Goal: Task Accomplishment & Management: Manage account settings

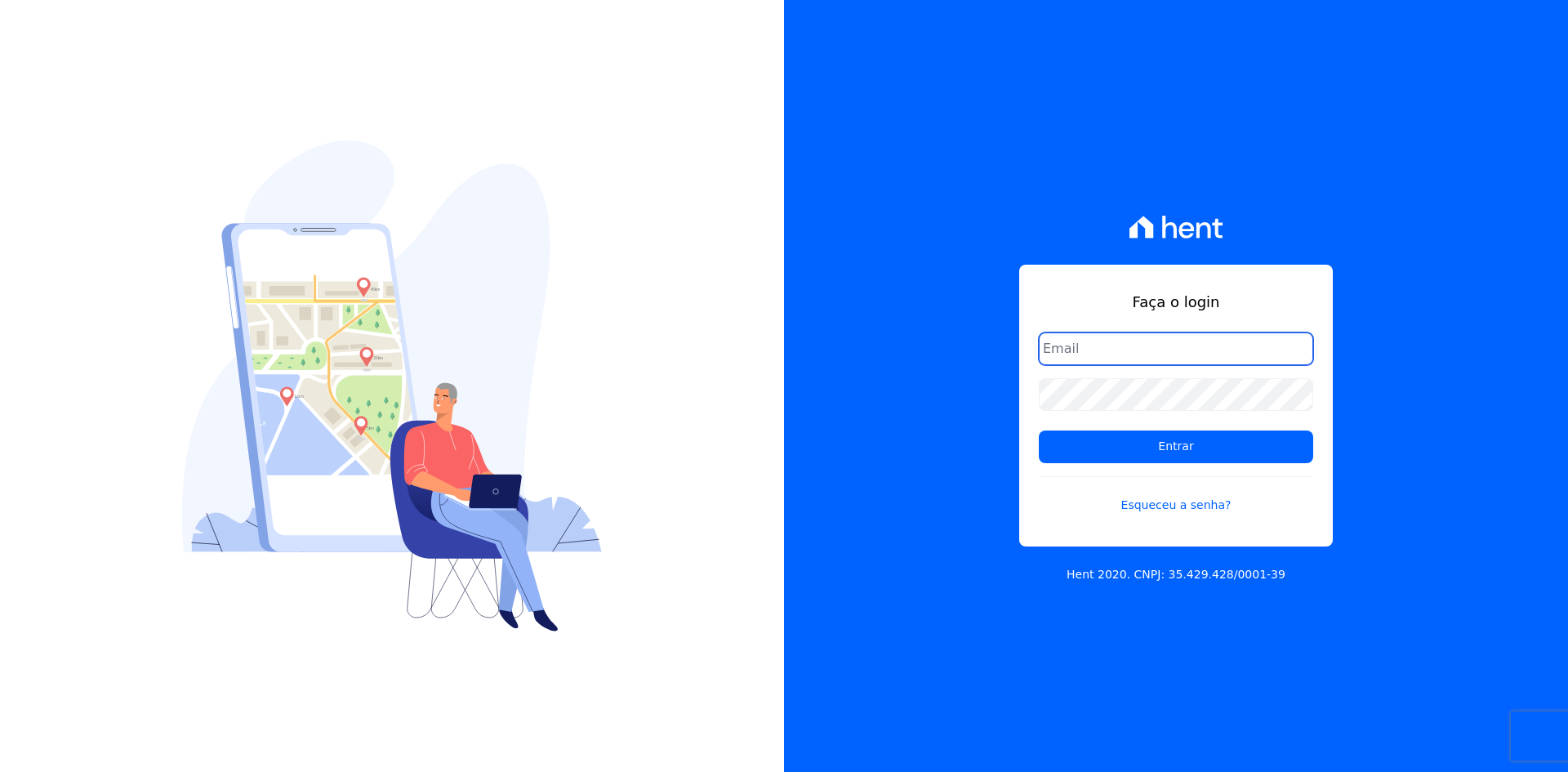
click at [1105, 358] on input "email" at bounding box center [1176, 349] width 275 height 33
type input "[EMAIL_ADDRESS][DOMAIN_NAME]"
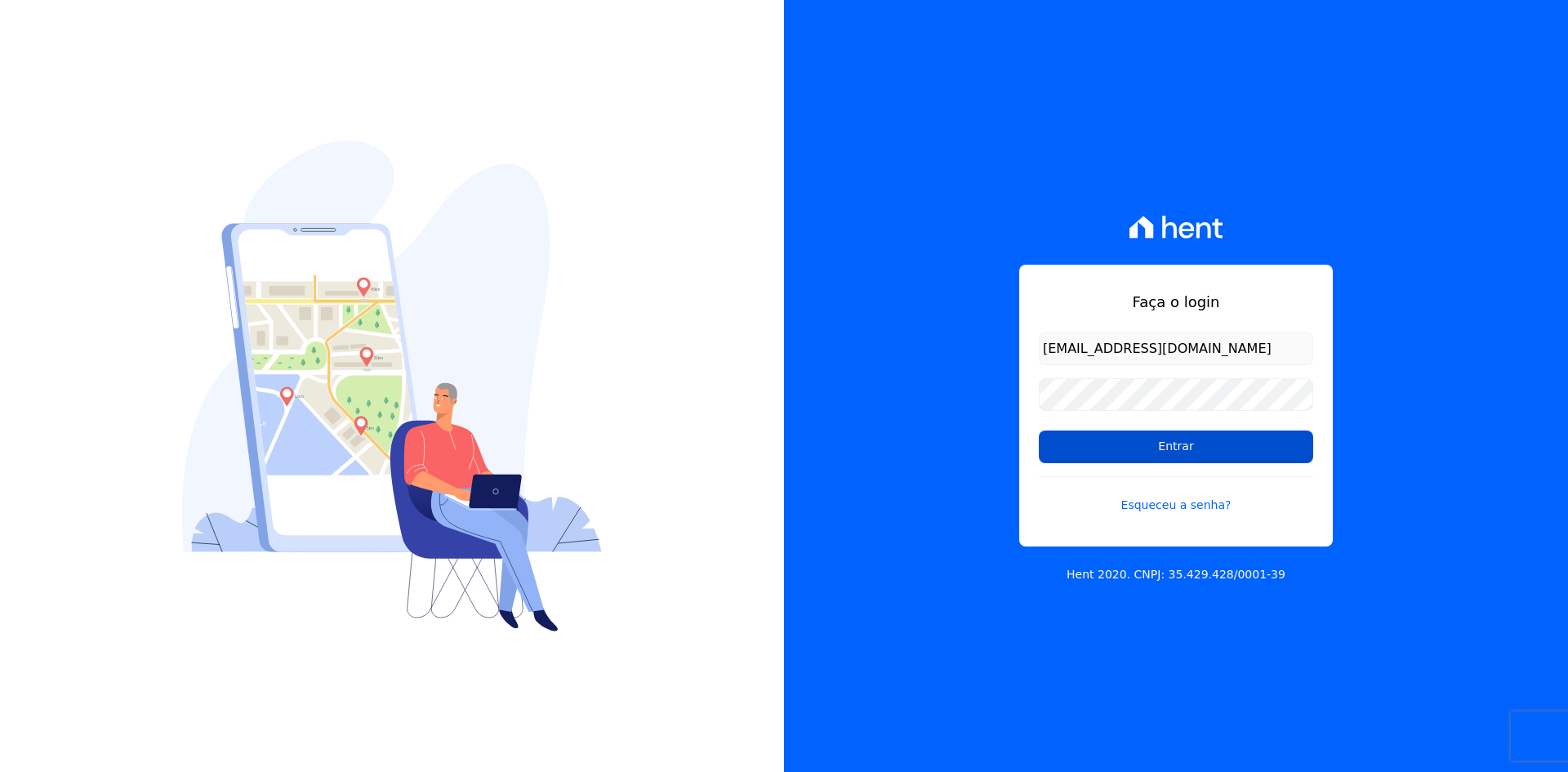
click at [1122, 437] on input "Entrar" at bounding box center [1176, 446] width 275 height 33
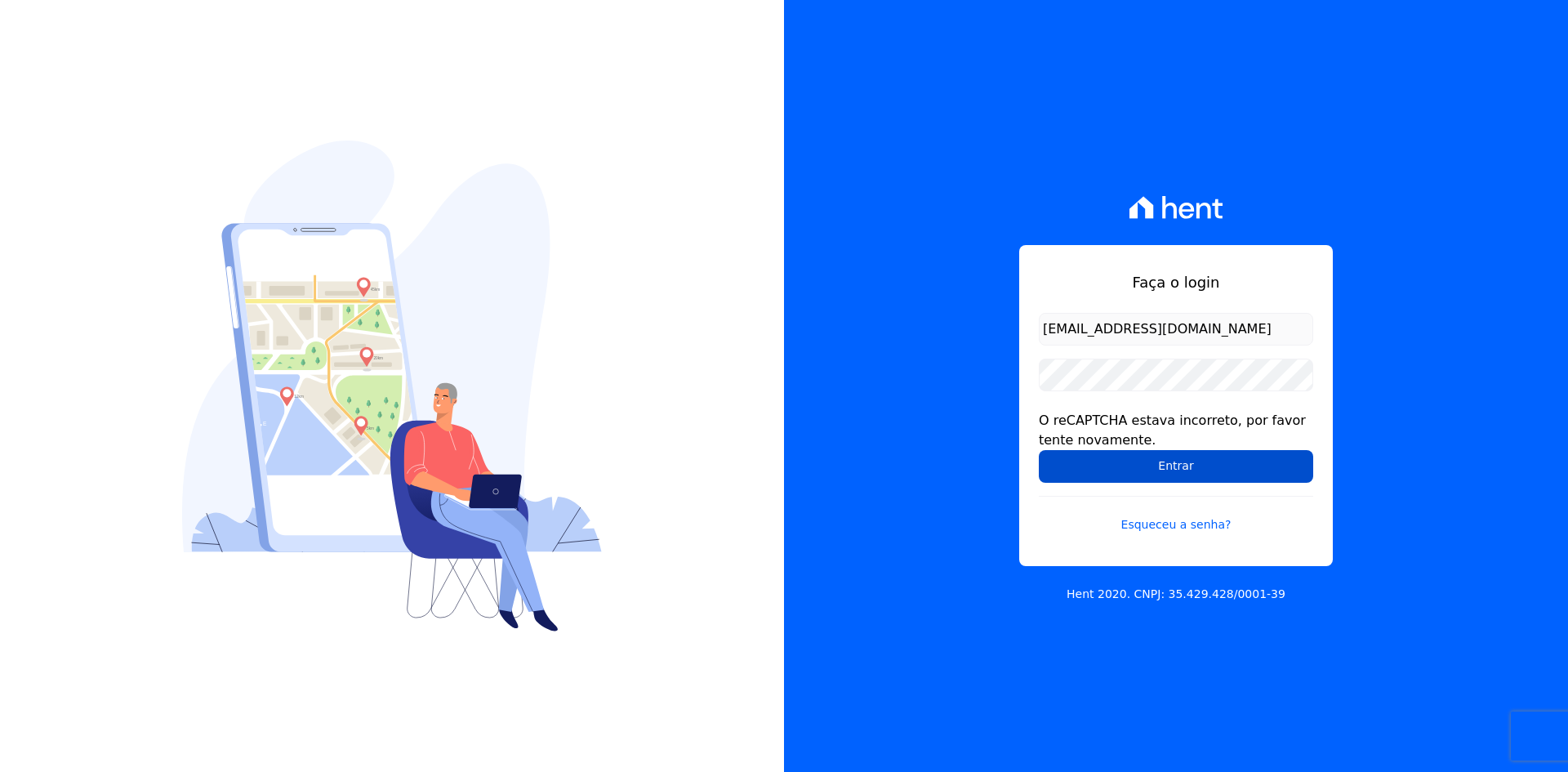
click at [1155, 462] on input "Entrar" at bounding box center [1176, 466] width 275 height 33
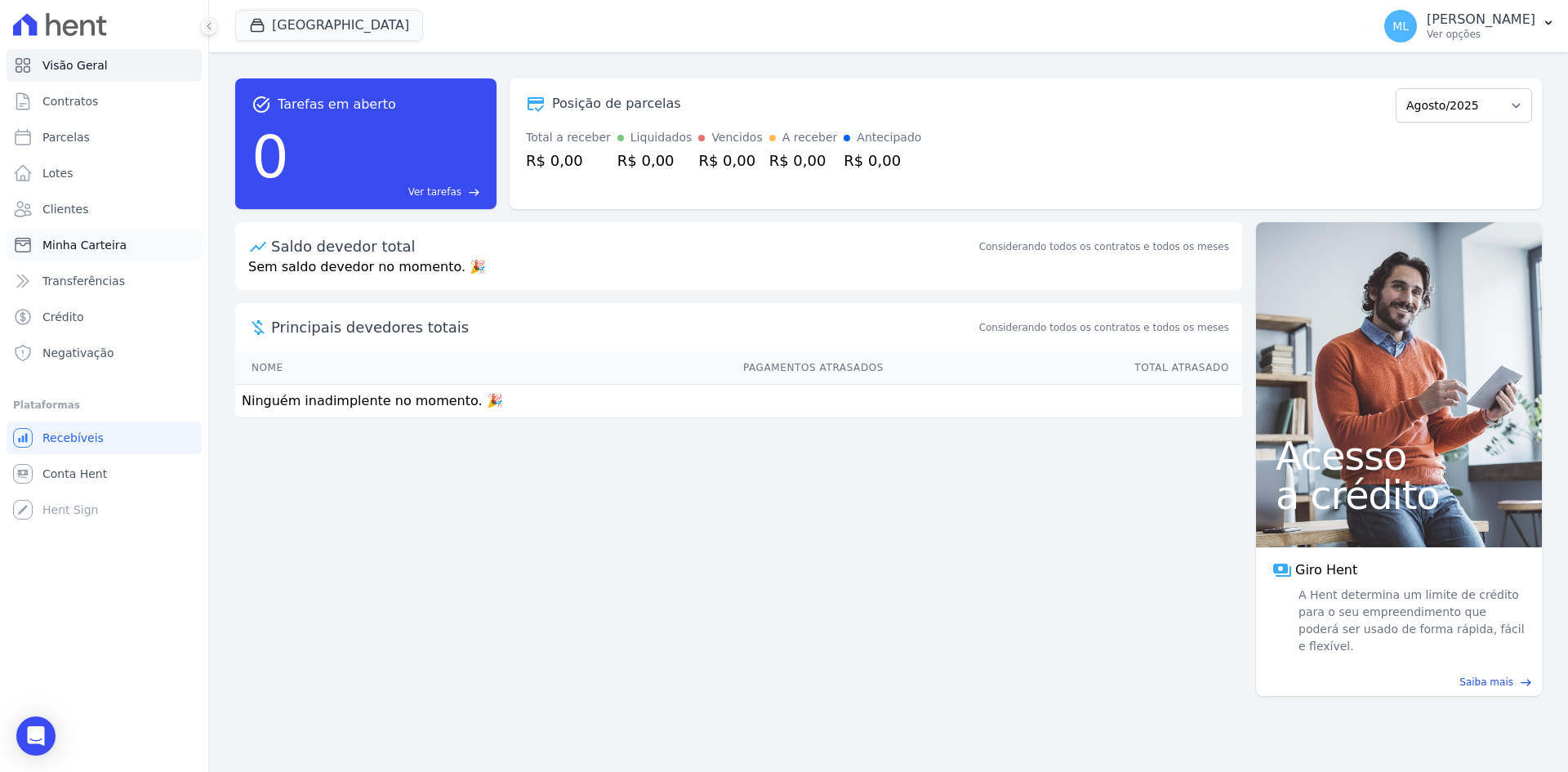
click at [113, 237] on span "Minha Carteira" at bounding box center [85, 245] width 84 height 16
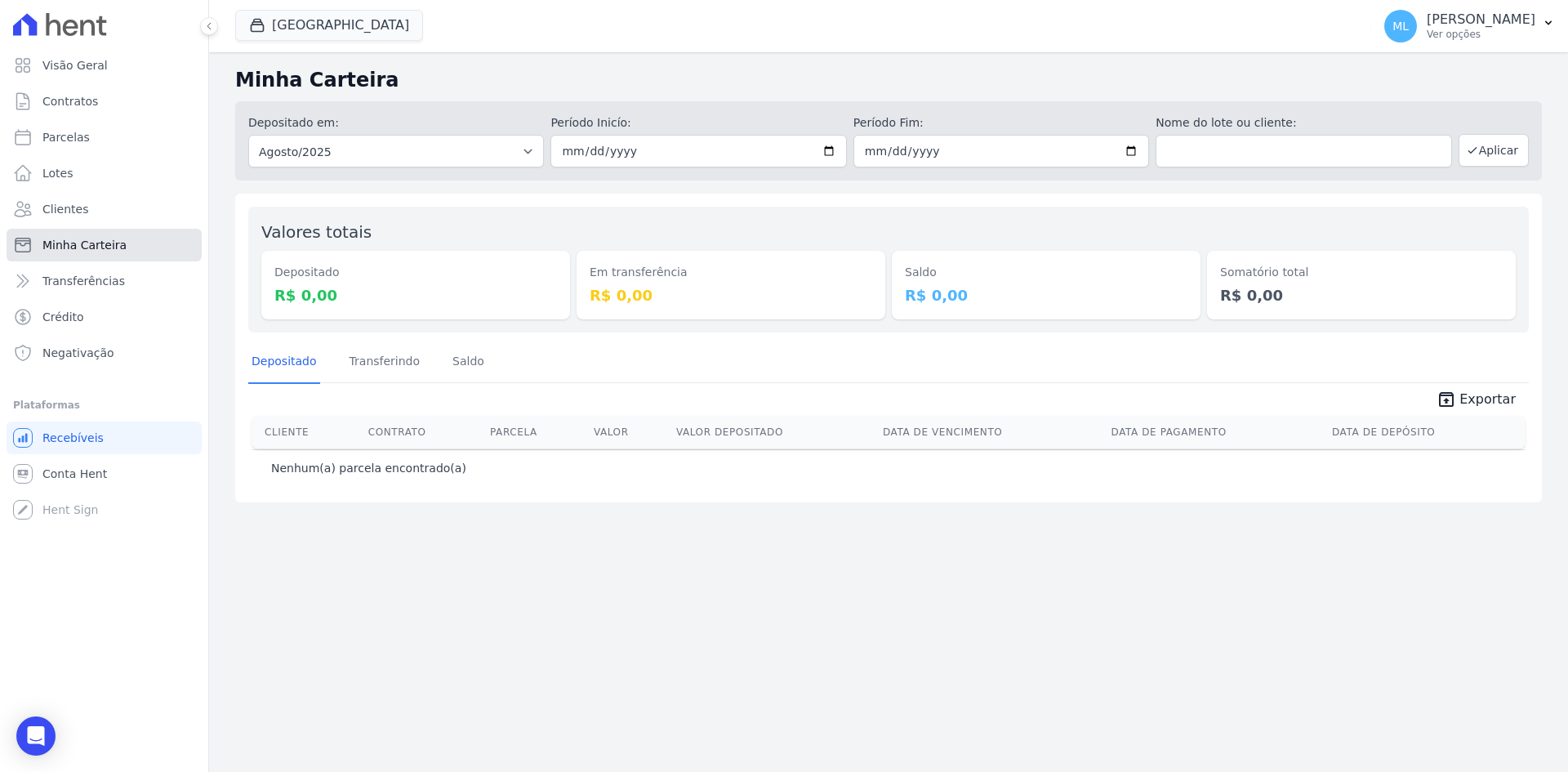
click at [138, 242] on link "Minha Carteira" at bounding box center [104, 245] width 195 height 33
click at [328, 23] on button "[GEOGRAPHIC_DATA]" at bounding box center [329, 25] width 188 height 31
click at [303, 24] on button "[GEOGRAPHIC_DATA]" at bounding box center [329, 25] width 188 height 31
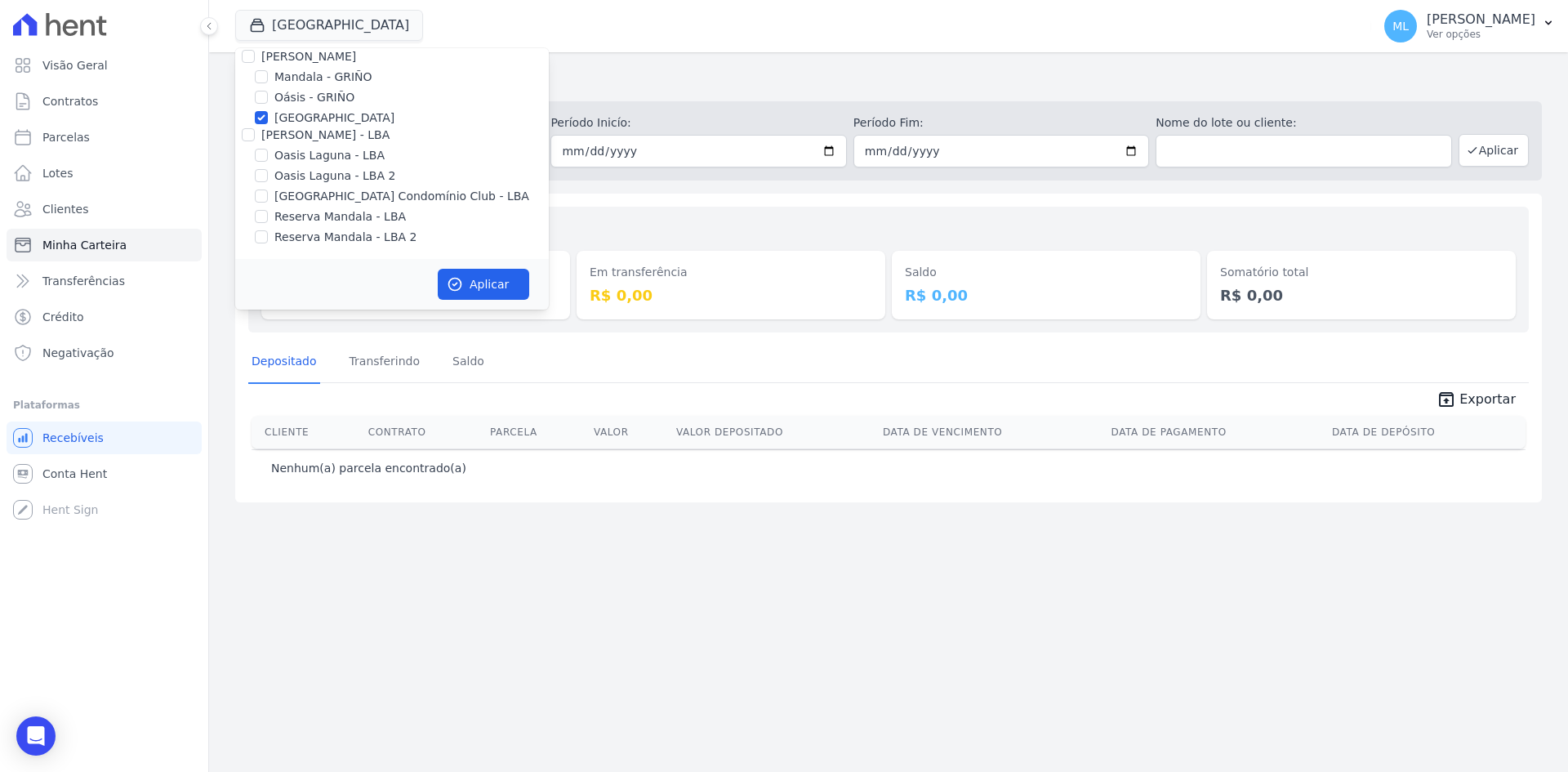
click at [312, 120] on label "[GEOGRAPHIC_DATA]" at bounding box center [335, 118] width 120 height 17
click at [268, 120] on input "[GEOGRAPHIC_DATA]" at bounding box center [261, 117] width 13 height 13
checkbox input "false"
click at [313, 91] on label "Areias do Planalto" at bounding box center [326, 90] width 103 height 17
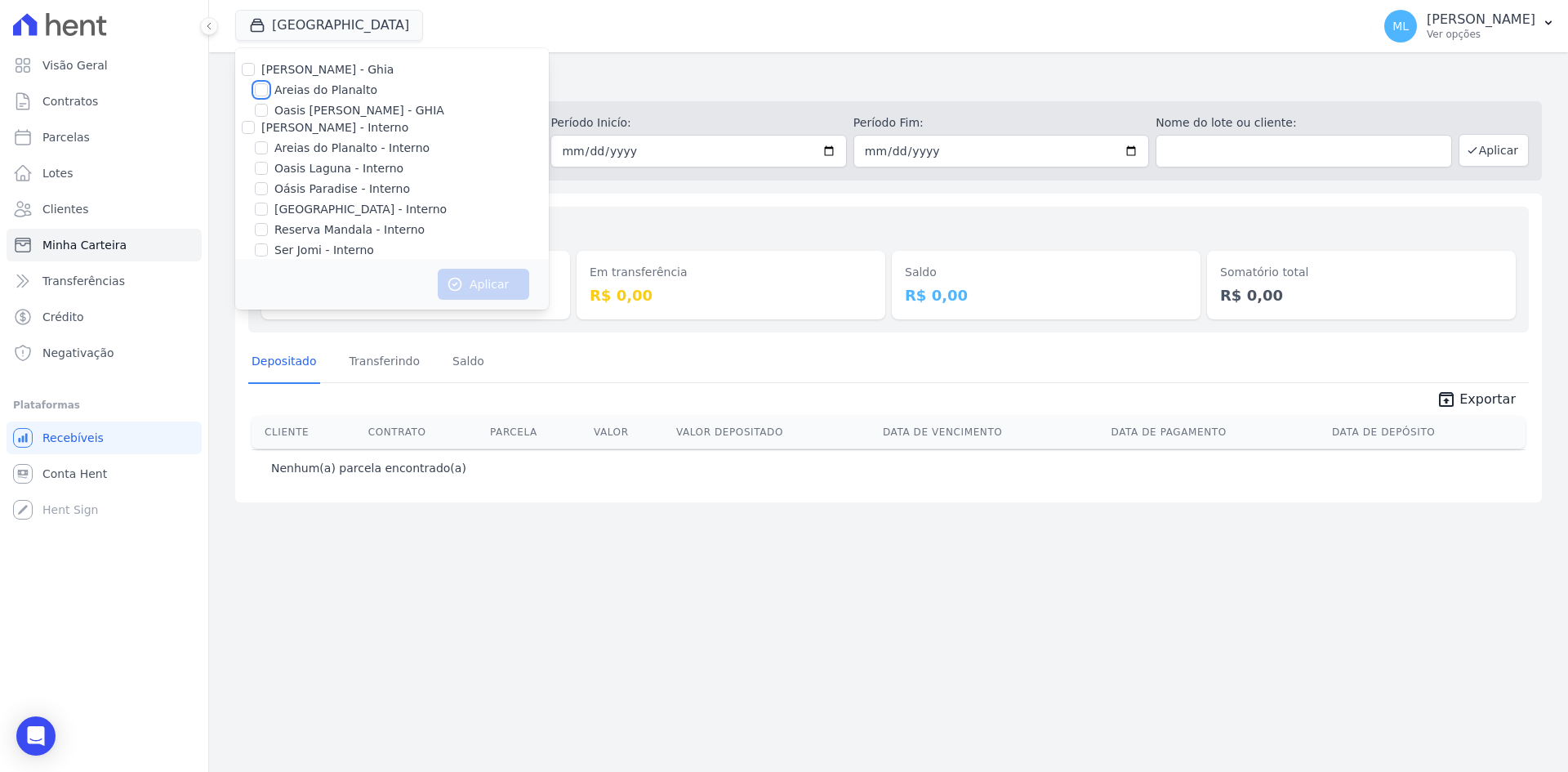
click at [268, 91] on input "Areias do Planalto" at bounding box center [261, 89] width 13 height 13
checkbox input "true"
click at [463, 280] on button "Aplicar" at bounding box center [483, 284] width 92 height 31
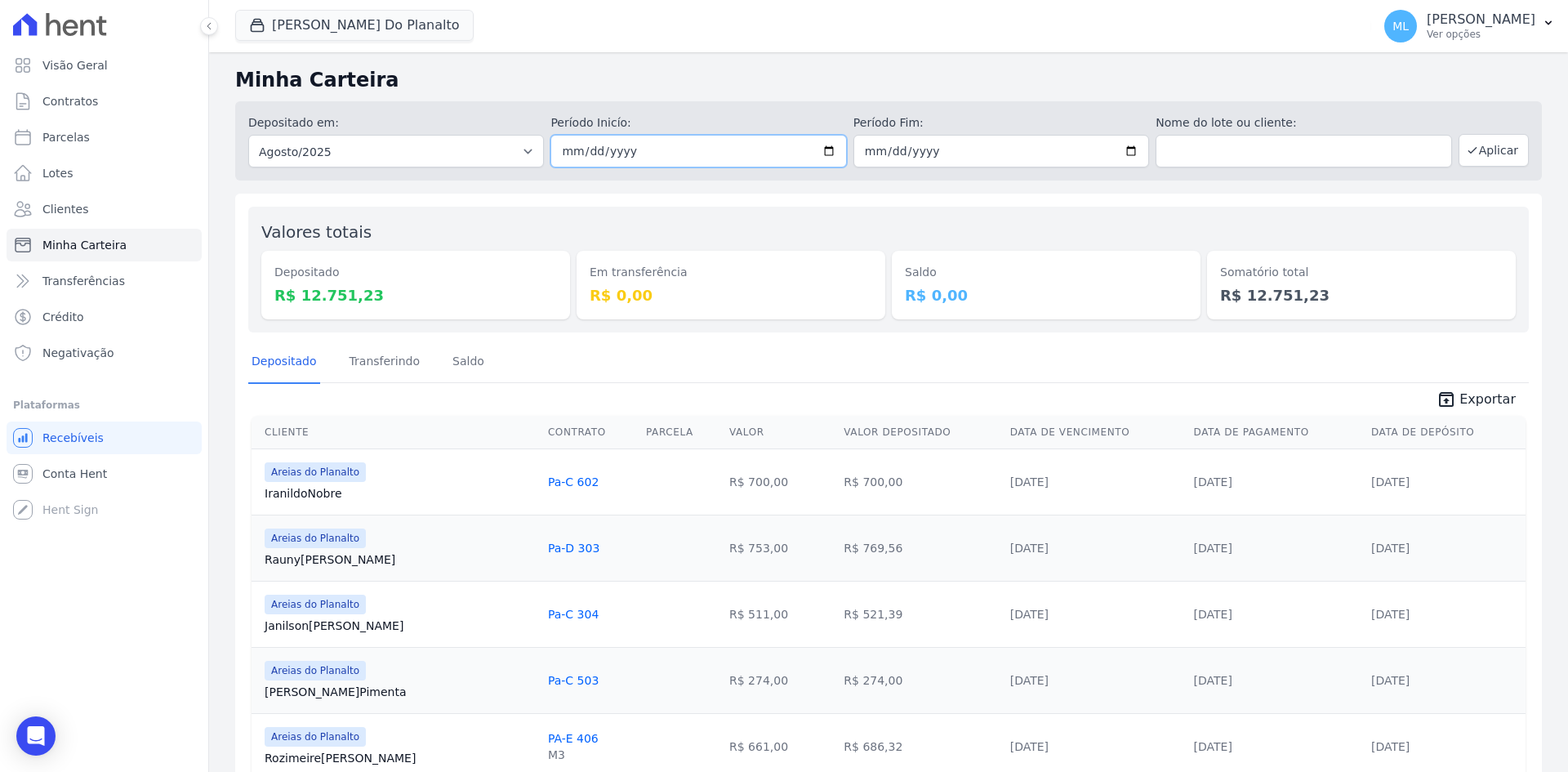
click at [826, 147] on input "2025-08-01" at bounding box center [698, 151] width 296 height 33
type input "2025-08-12"
click at [1131, 151] on input "2025-08-31" at bounding box center [1001, 151] width 296 height 33
type input "2025-08-12"
click at [1473, 157] on button "Aplicar" at bounding box center [1493, 150] width 70 height 33
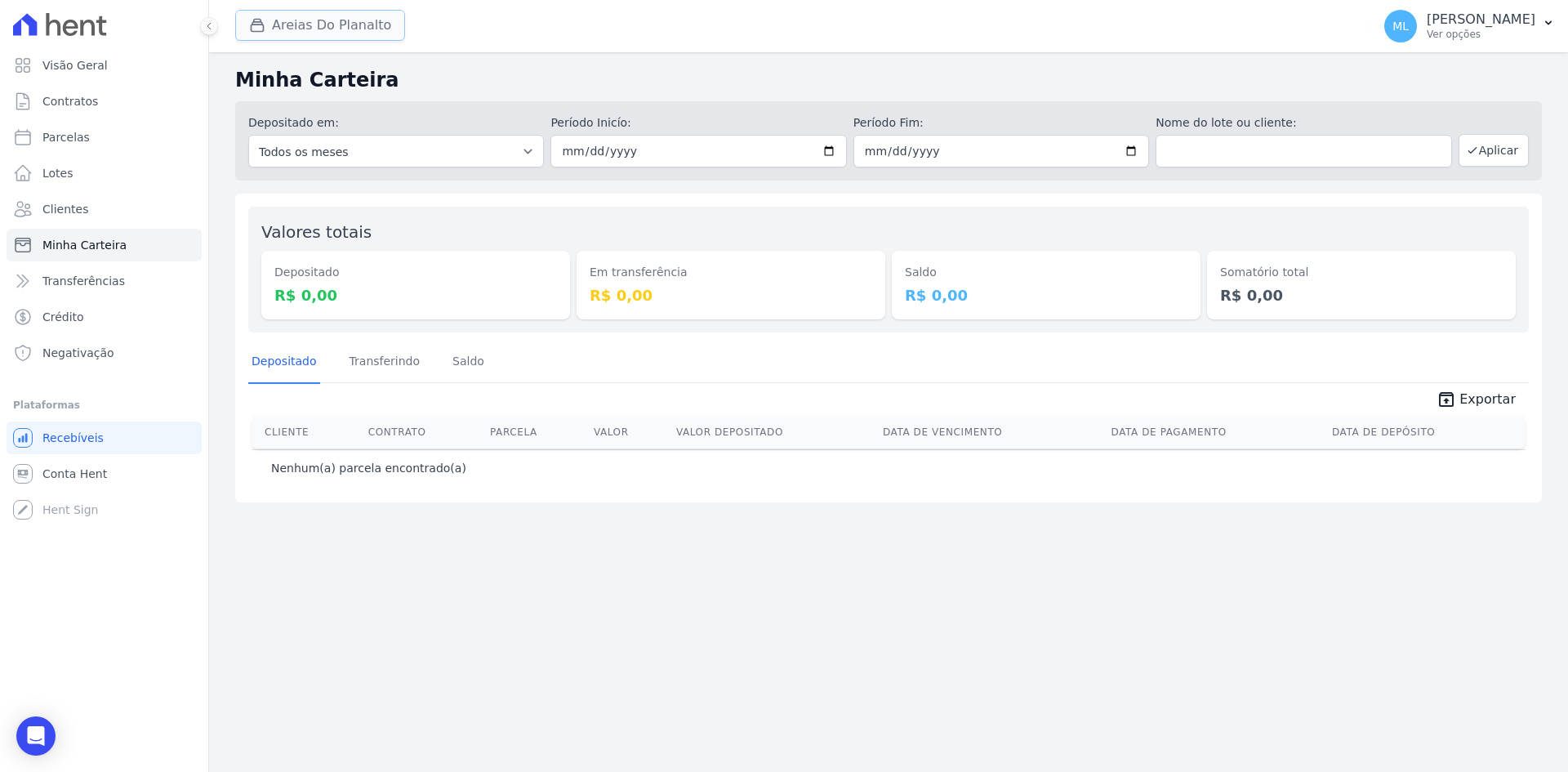
click at [341, 21] on button "Areias Do Planalto" at bounding box center [320, 25] width 170 height 31
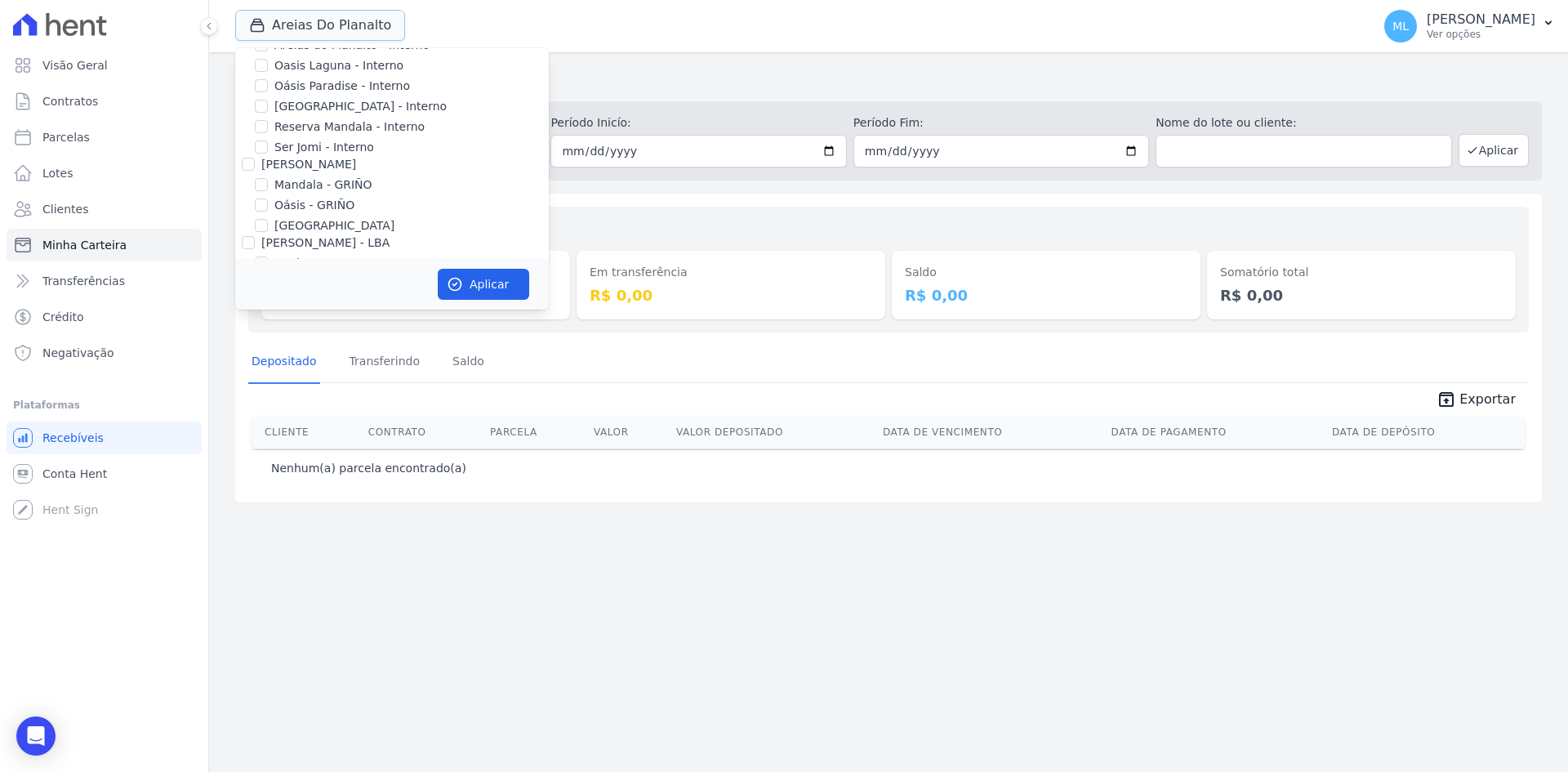
scroll to position [211, 0]
click at [706, 177] on div "Depositado em: Todos os meses Junho/2023 Julho/2023 Agosto/2023 Setembro/2023 O…" at bounding box center [888, 140] width 1306 height 79
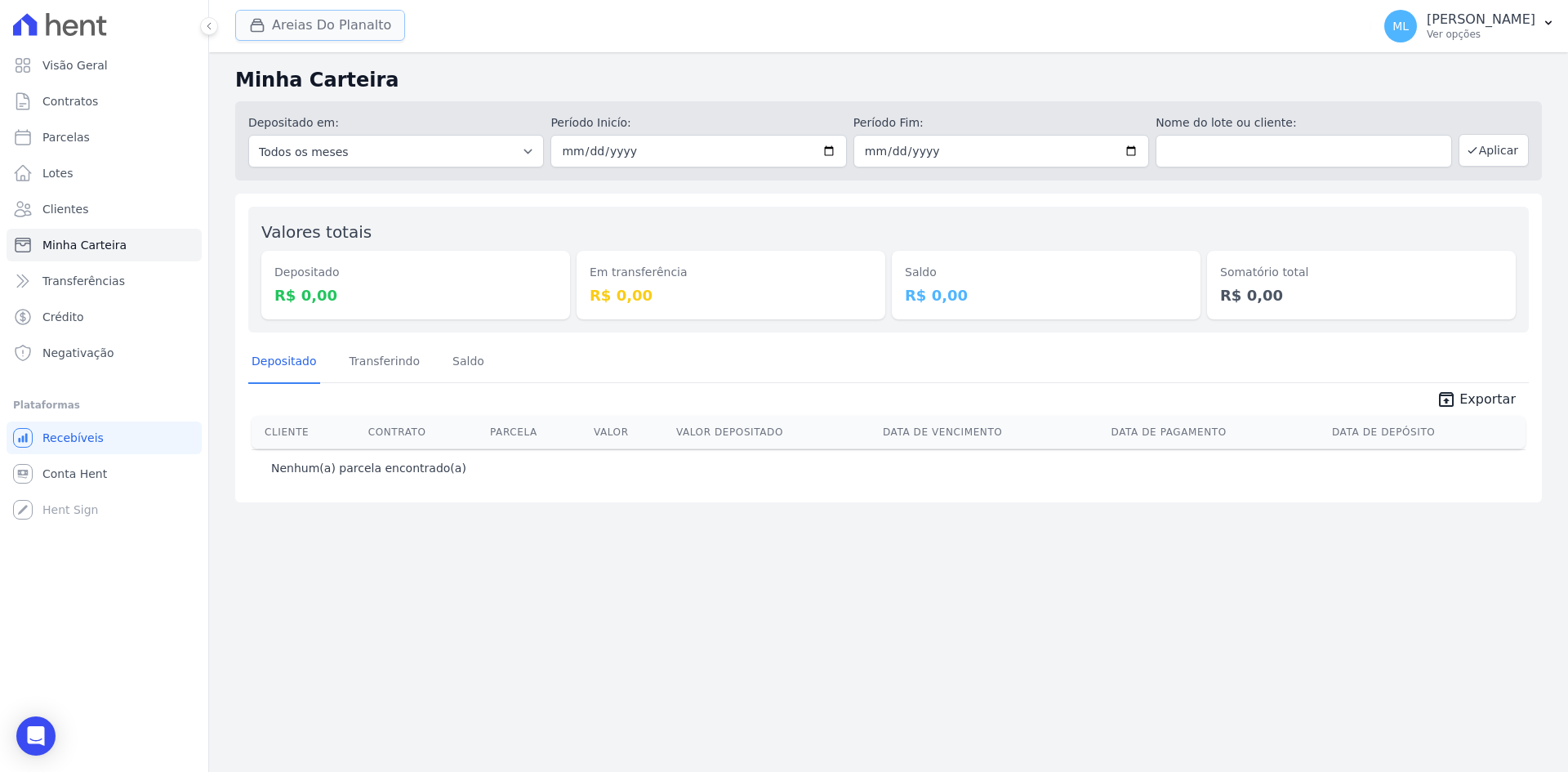
click at [352, 30] on button "Areias Do Planalto" at bounding box center [320, 25] width 170 height 31
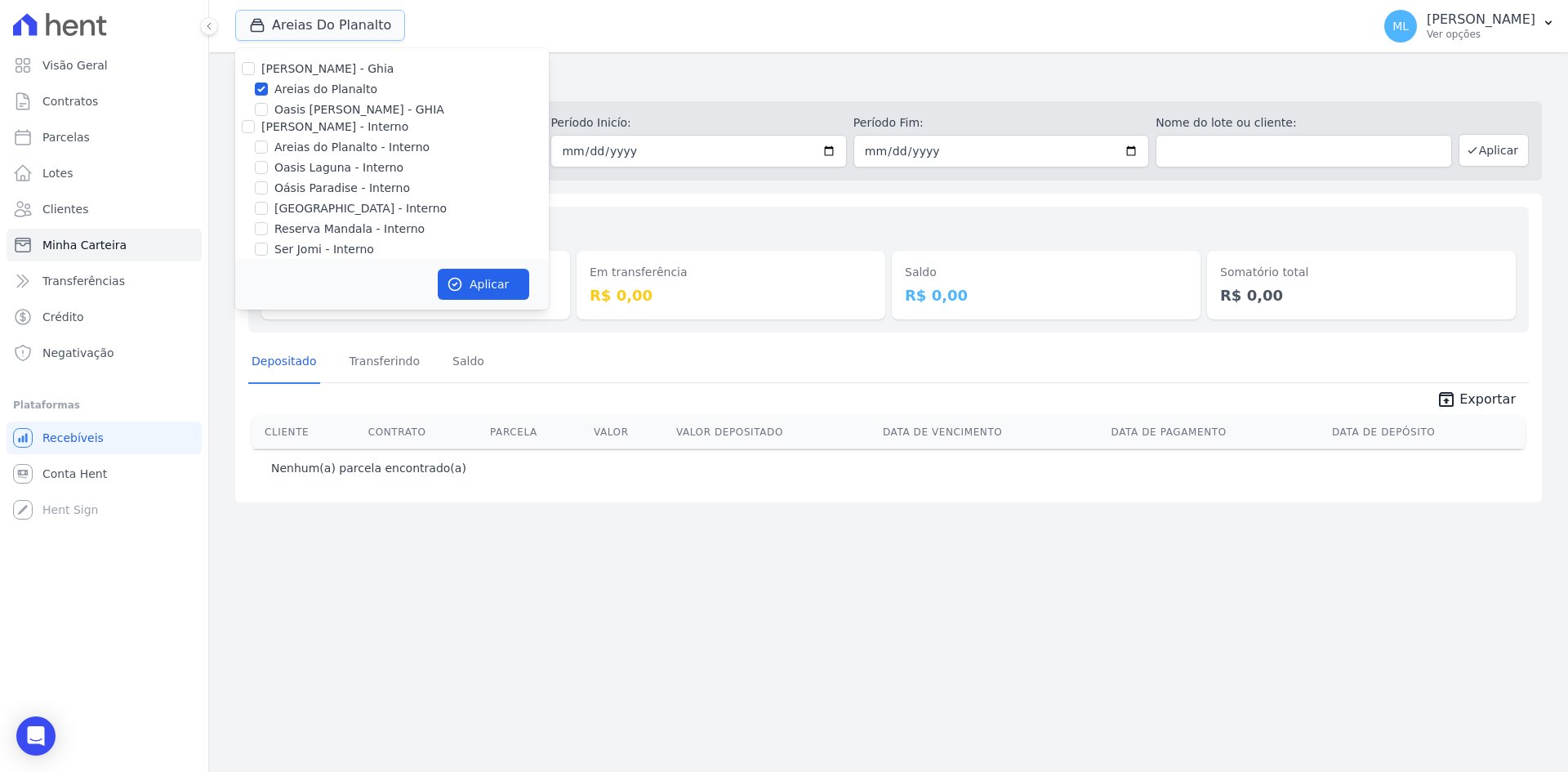
scroll to position [0, 0]
click at [341, 92] on label "Areias do Planalto" at bounding box center [326, 90] width 103 height 17
click at [268, 92] on input "Areias do Planalto" at bounding box center [261, 89] width 13 height 13
checkbox input "false"
click at [351, 143] on label "Areias do Planalto - Interno" at bounding box center [352, 148] width 155 height 17
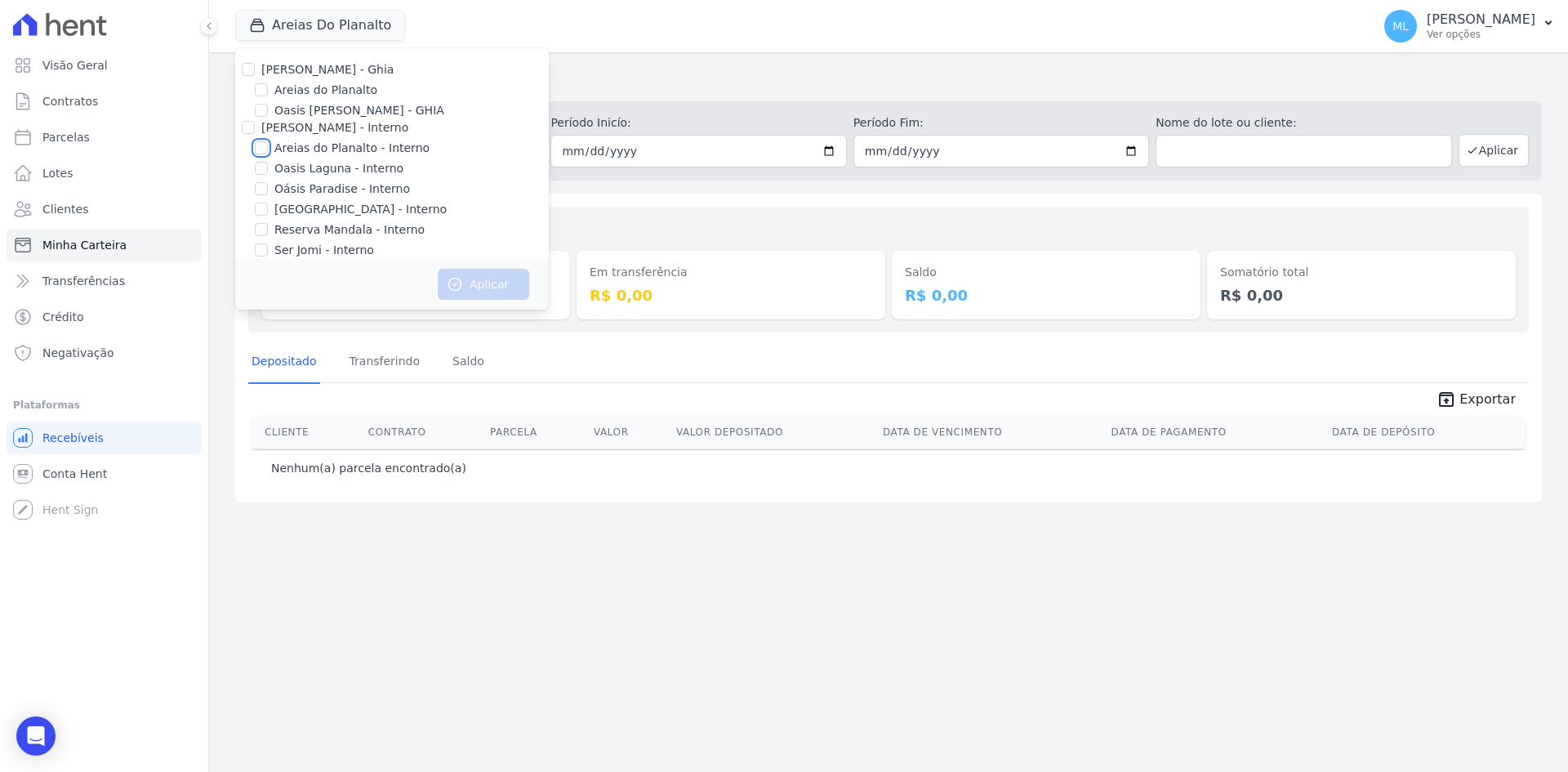
click at [268, 143] on input "Areias do Planalto - Interno" at bounding box center [261, 147] width 13 height 13
checkbox input "true"
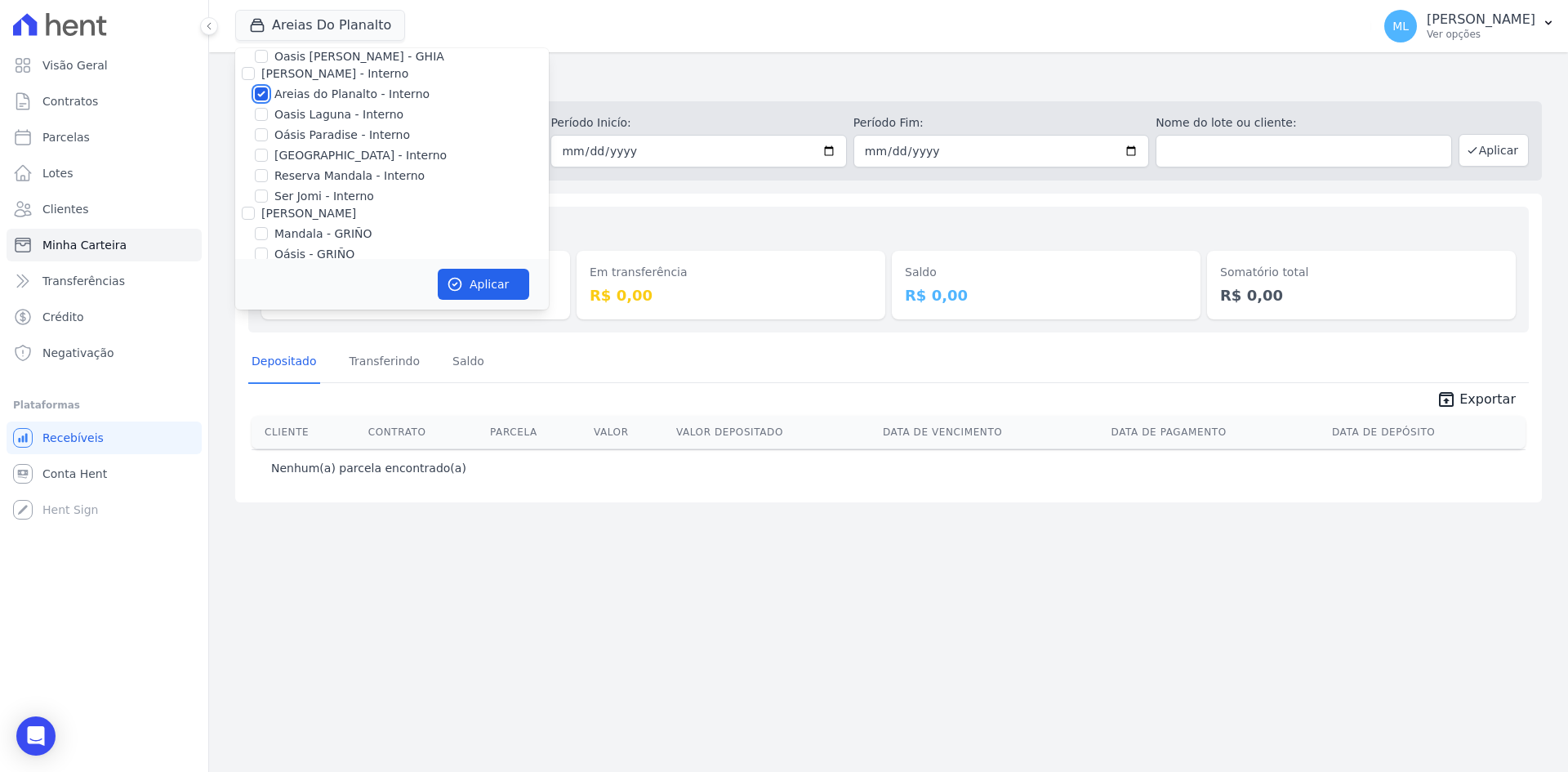
scroll to position [82, 0]
click at [335, 128] on label "[GEOGRAPHIC_DATA] - Interno" at bounding box center [361, 127] width 173 height 17
click at [268, 128] on input "[GEOGRAPHIC_DATA] - Interno" at bounding box center [261, 127] width 13 height 13
checkbox input "true"
click at [474, 276] on button "Aplicar" at bounding box center [483, 284] width 92 height 31
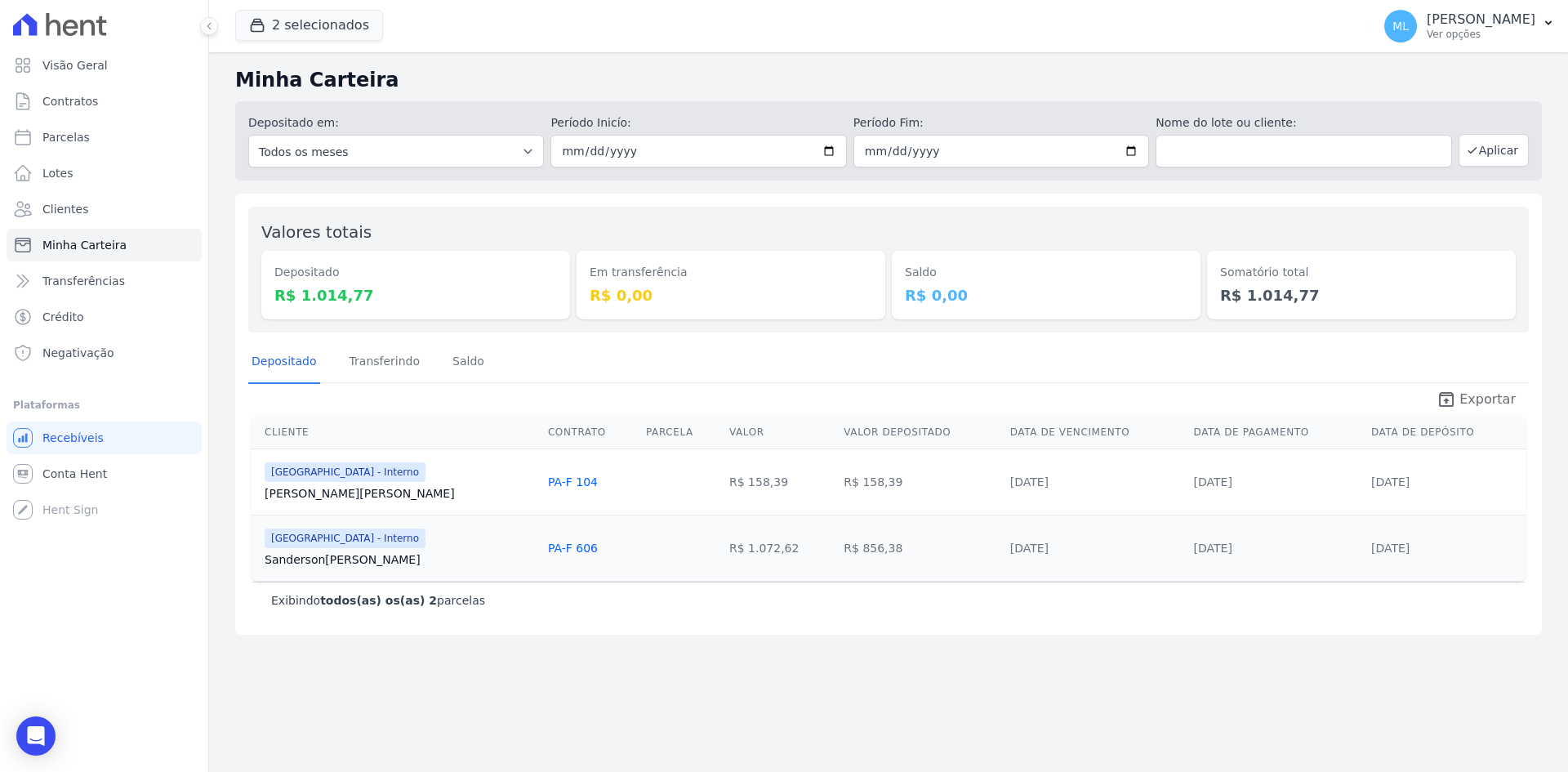
click at [1468, 399] on span "Exportar" at bounding box center [1487, 399] width 56 height 20
click at [330, 26] on button "2 selecionados" at bounding box center [309, 25] width 148 height 31
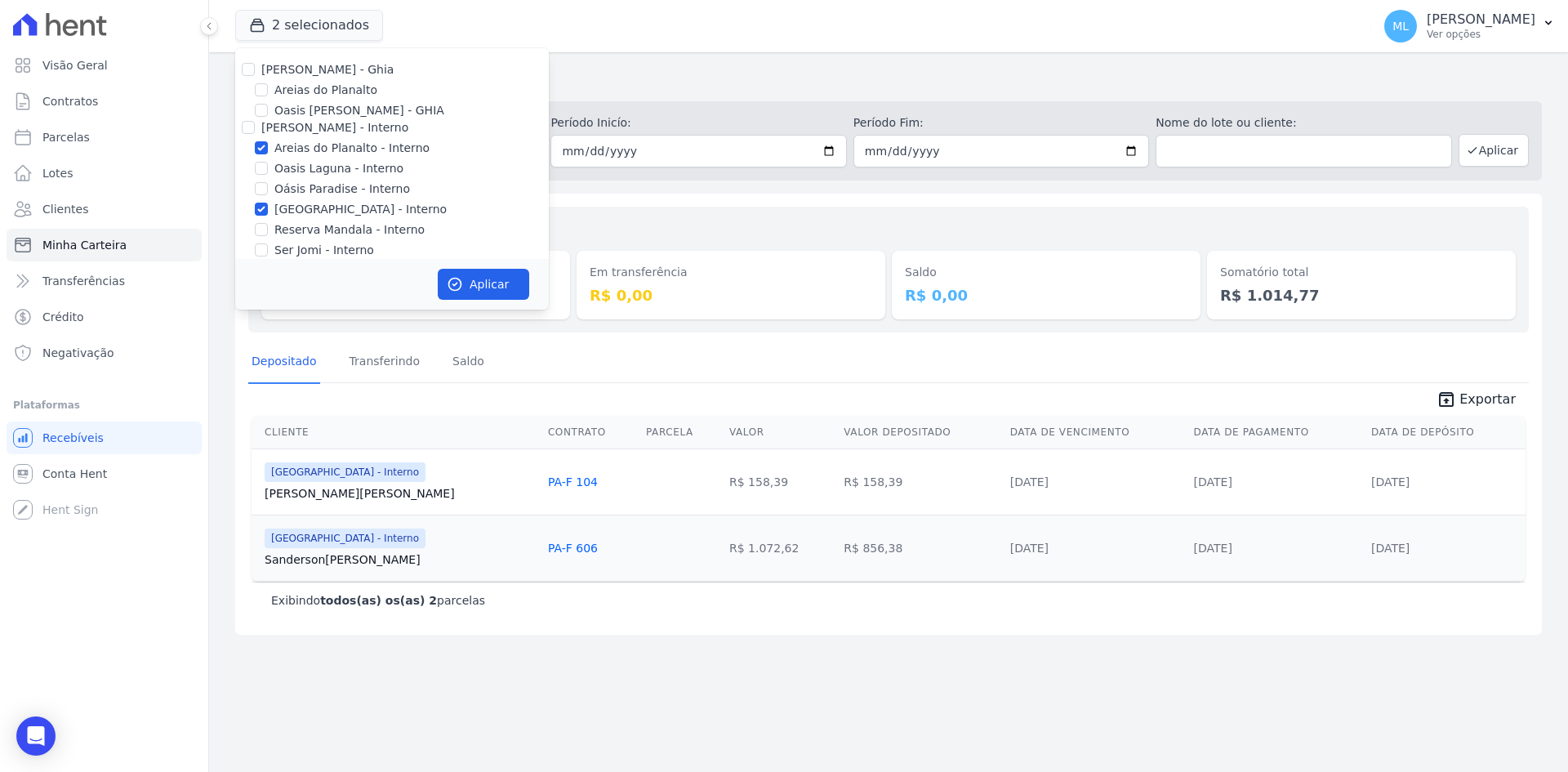
click at [345, 147] on label "Areias do Planalto - Interno" at bounding box center [352, 148] width 155 height 17
click at [268, 147] on input "Areias do Planalto - Interno" at bounding box center [261, 147] width 13 height 13
checkbox input "false"
click at [350, 218] on div "Celina Guimaraes - Ghia Areias do Planalto Oasis Celina Guimaraes - GHIA Celina…" at bounding box center [392, 259] width 314 height 421
click at [351, 210] on label "Parque do Planalto - Interno" at bounding box center [361, 209] width 173 height 17
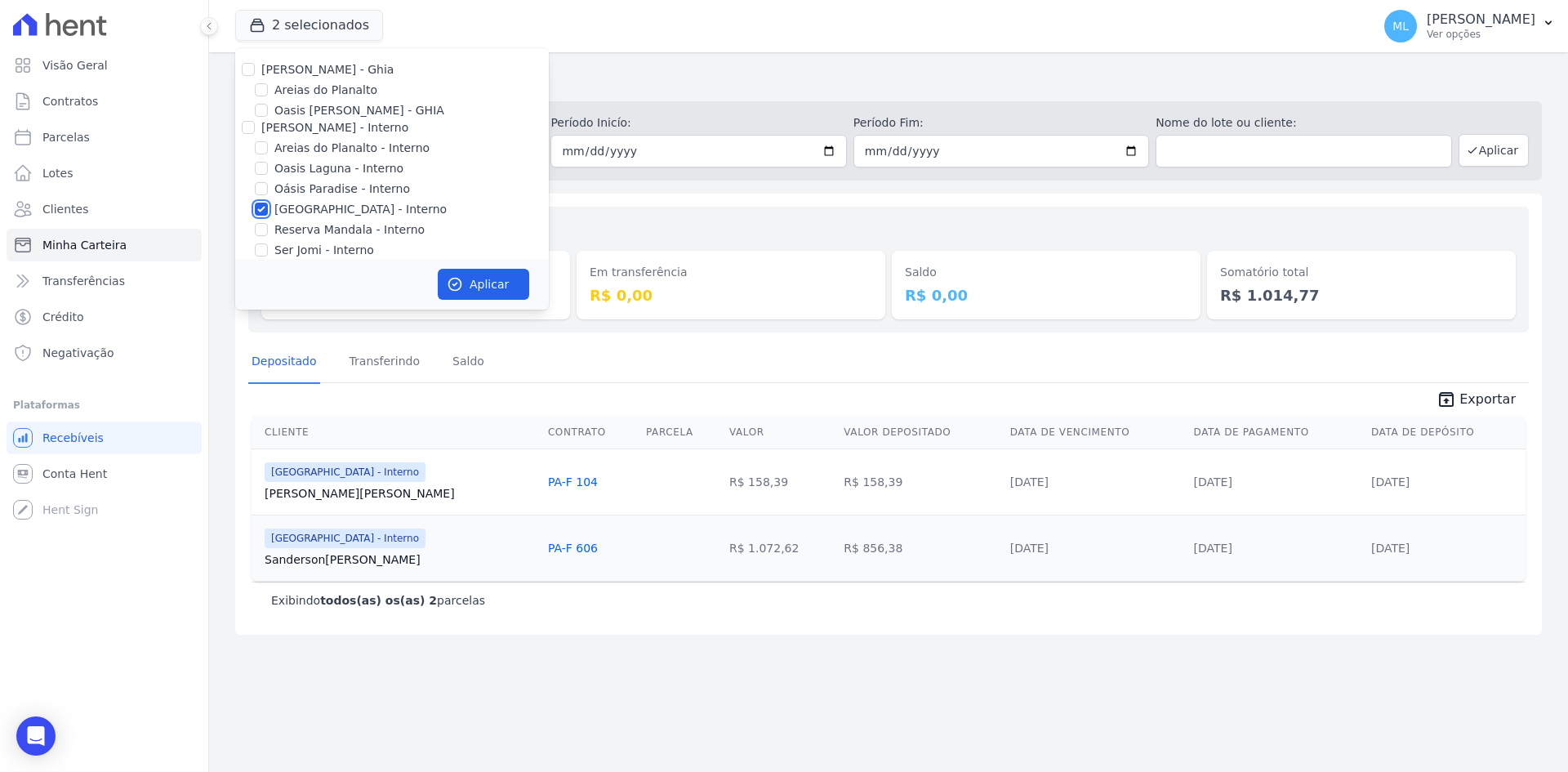
click at [268, 210] on input "Parque do Planalto - Interno" at bounding box center [261, 209] width 13 height 13
checkbox input "false"
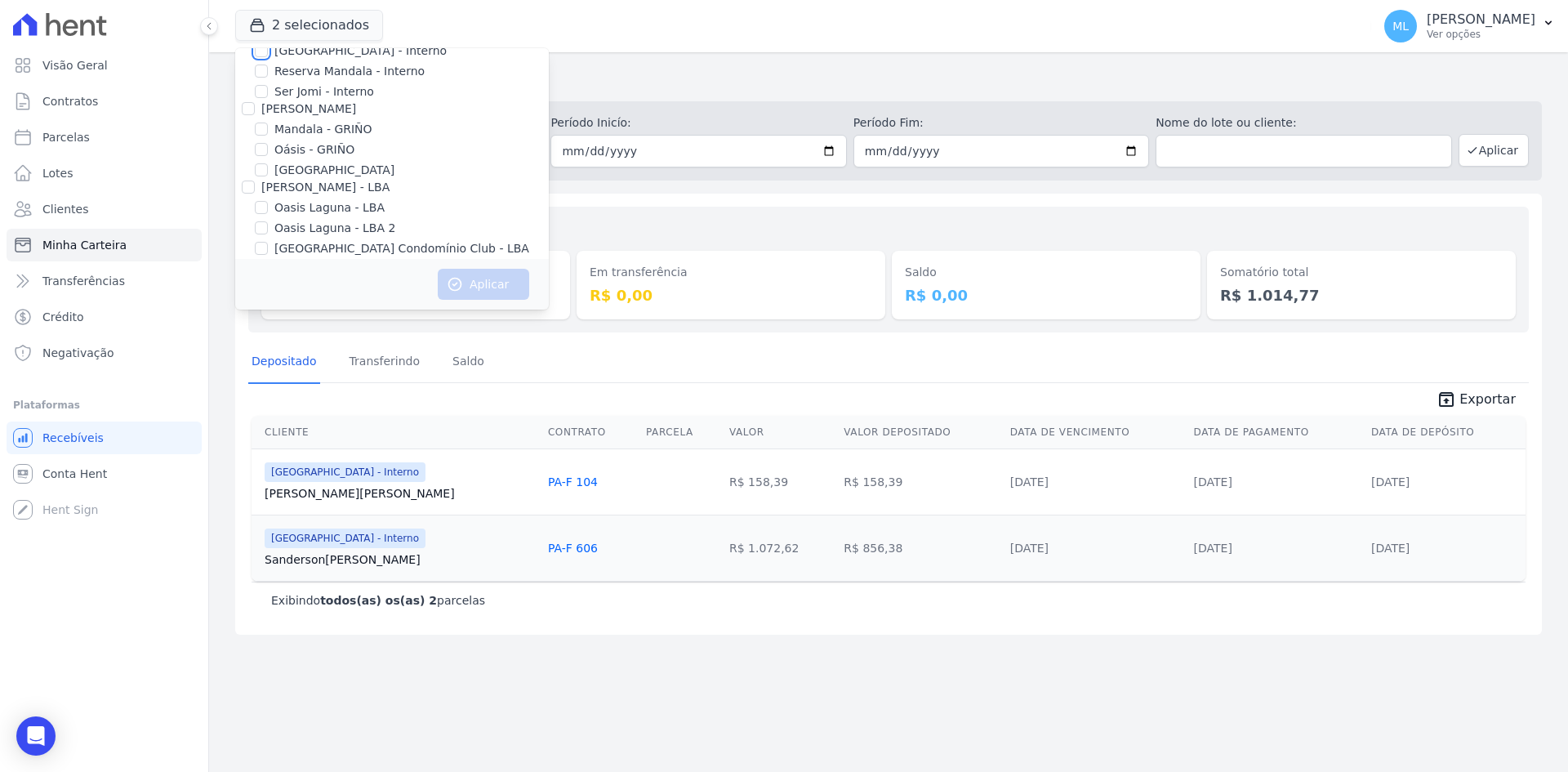
scroll to position [129, 0]
click at [339, 197] on label "Parque - GRIÑO" at bounding box center [335, 199] width 120 height 17
click at [268, 197] on input "Parque - GRIÑO" at bounding box center [261, 199] width 13 height 13
checkbox input "true"
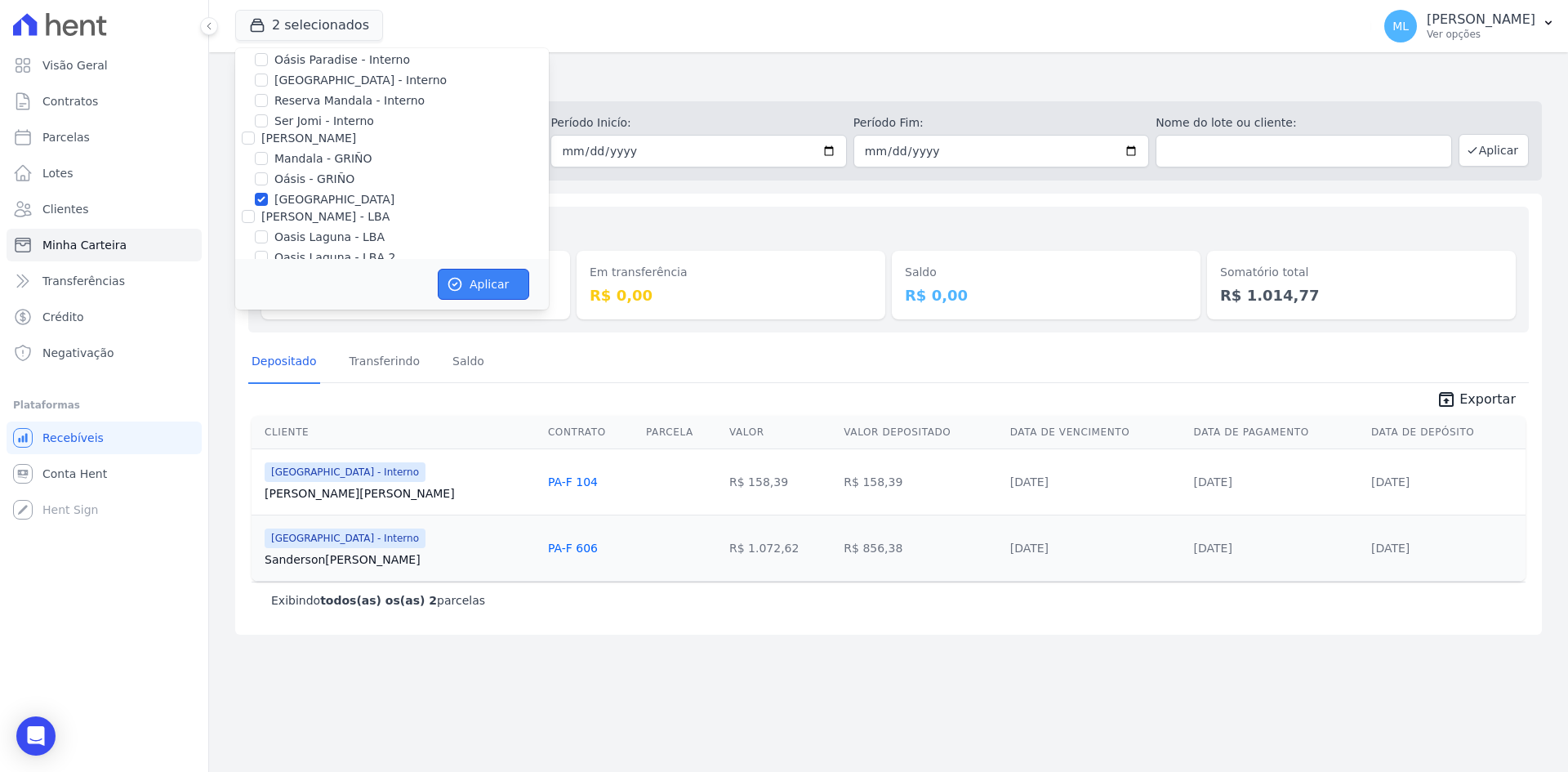
click at [483, 280] on button "Aplicar" at bounding box center [483, 284] width 92 height 31
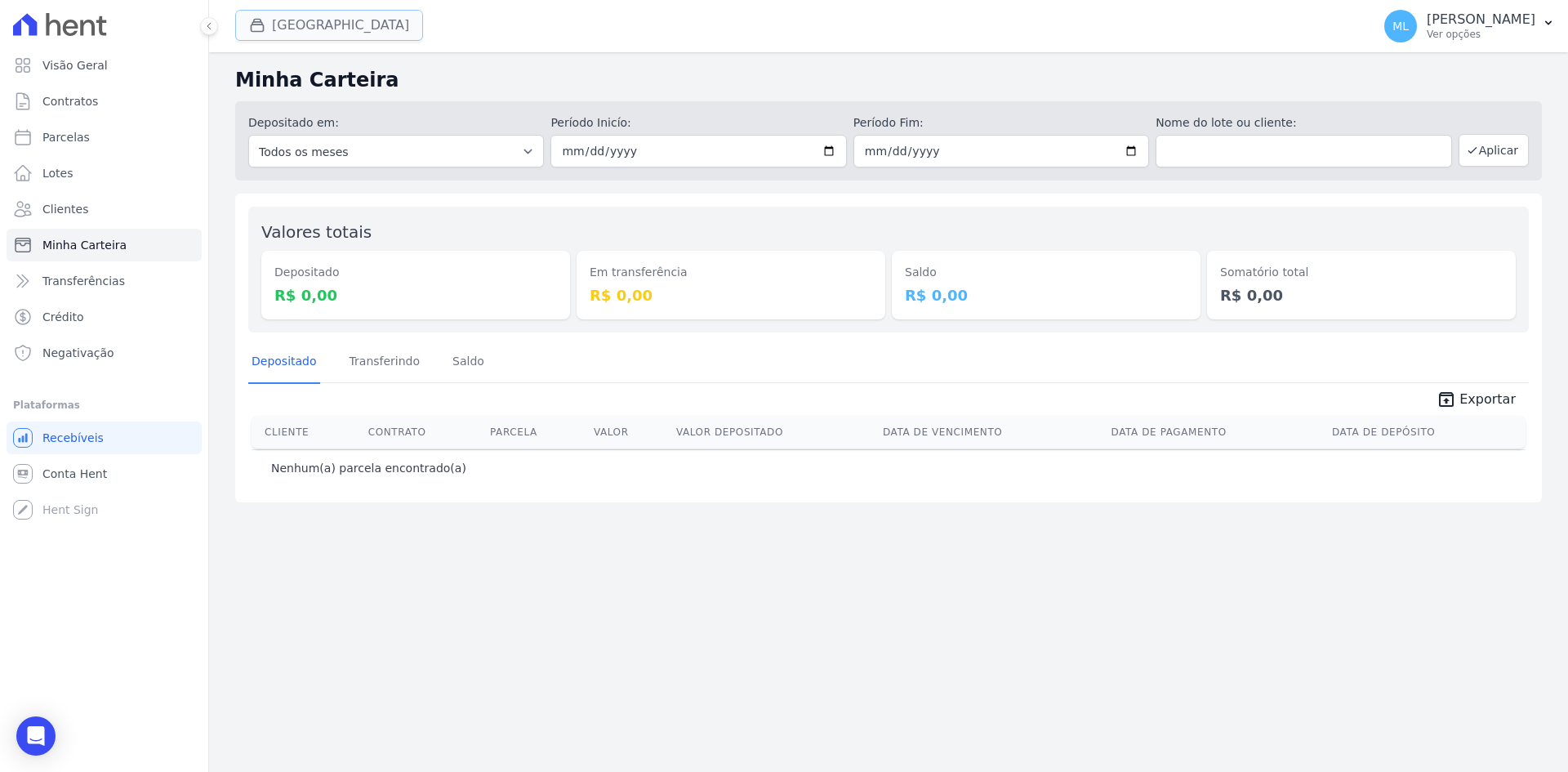
click at [329, 20] on button "Parque Griño" at bounding box center [329, 25] width 188 height 31
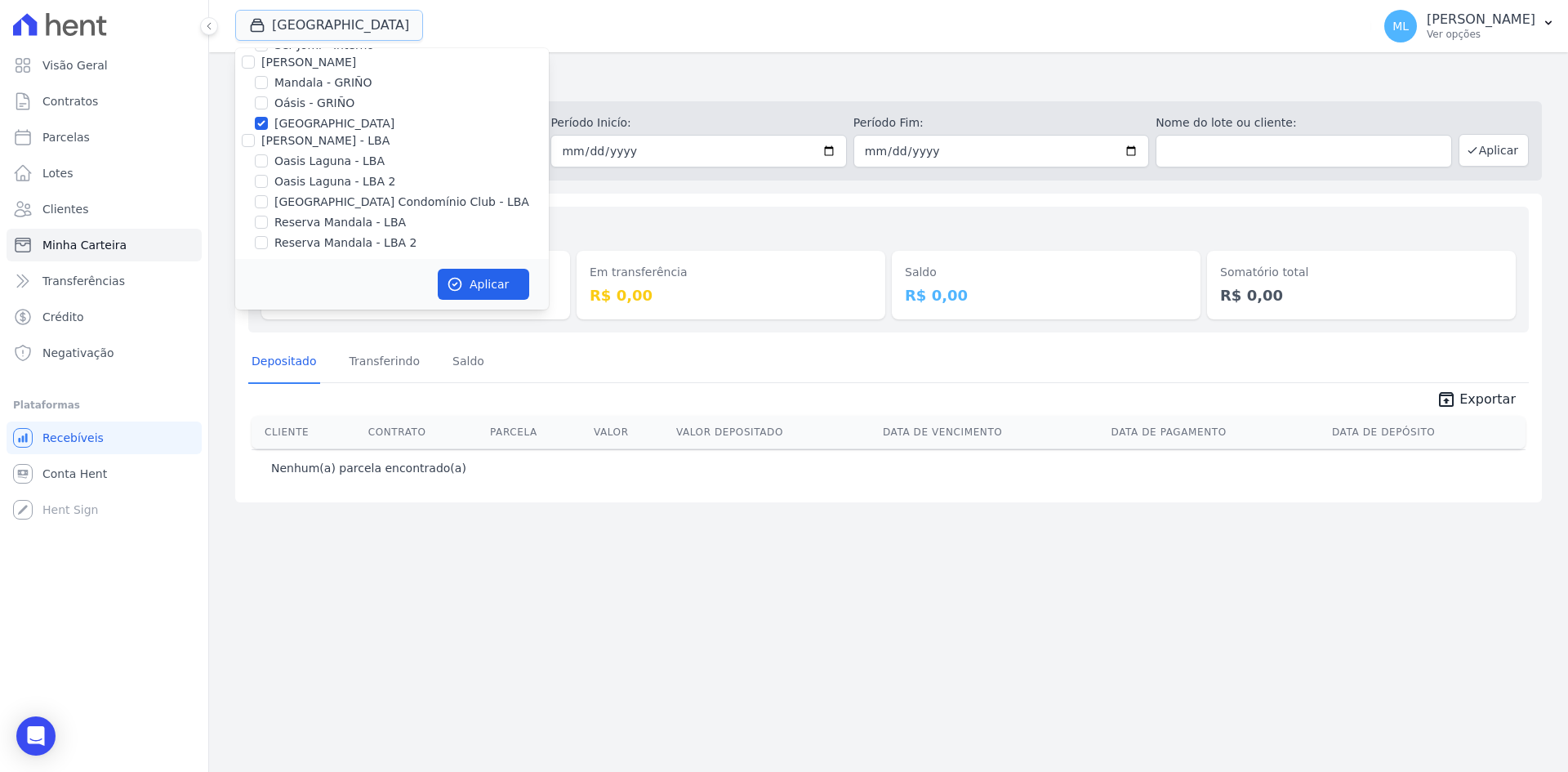
scroll to position [211, 0]
click at [310, 118] on label "Parque - GRIÑO" at bounding box center [335, 118] width 120 height 17
click at [268, 118] on input "Parque - GRIÑO" at bounding box center [261, 117] width 13 height 13
checkbox input "false"
click at [357, 191] on label "Parque do Planalto Condomínio Club - LBA" at bounding box center [401, 196] width 255 height 17
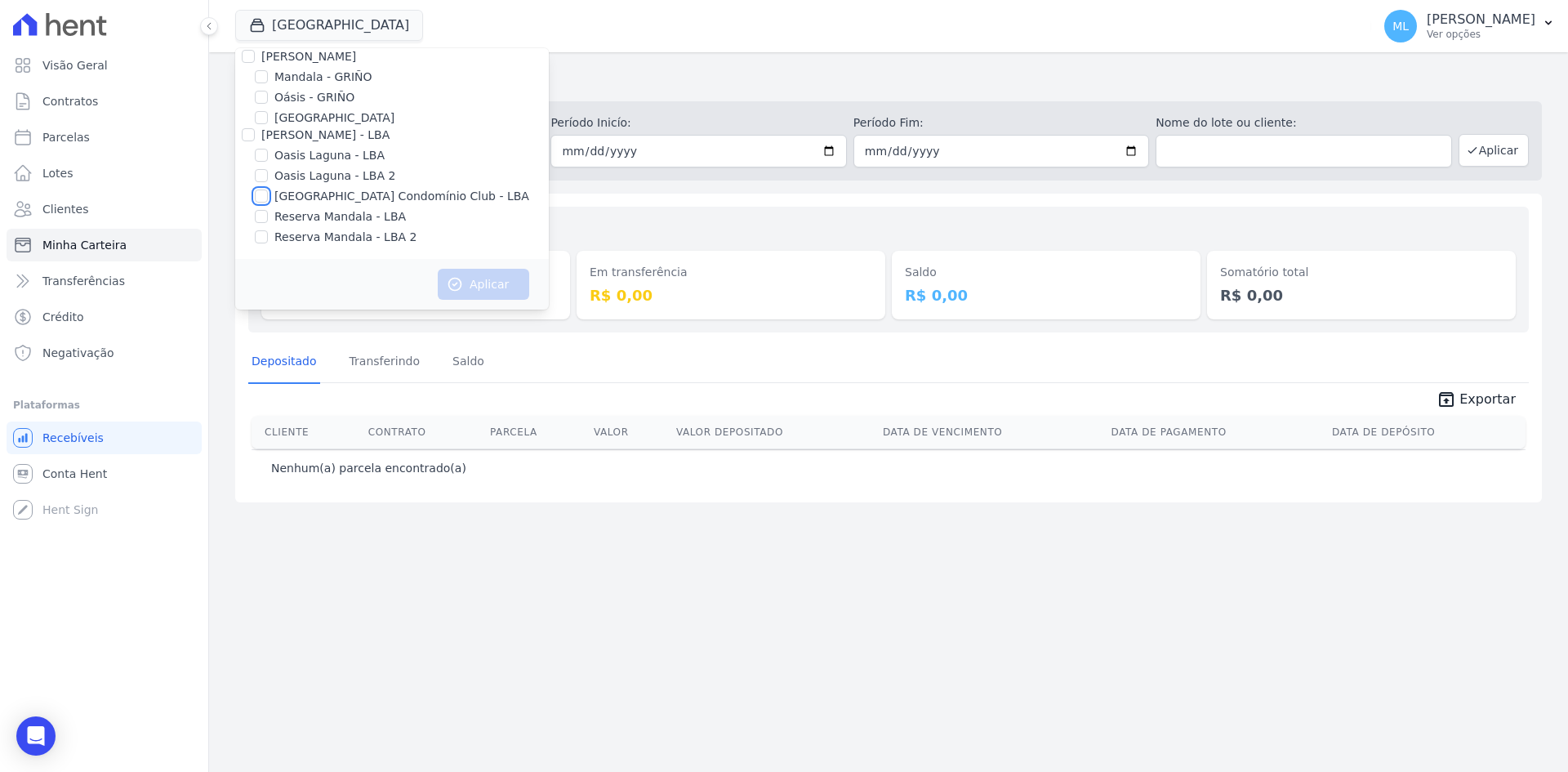
click at [268, 191] on input "Parque do Planalto Condomínio Club - LBA" at bounding box center [261, 196] width 13 height 13
checkbox input "true"
click at [489, 280] on button "Aplicar" at bounding box center [483, 284] width 92 height 31
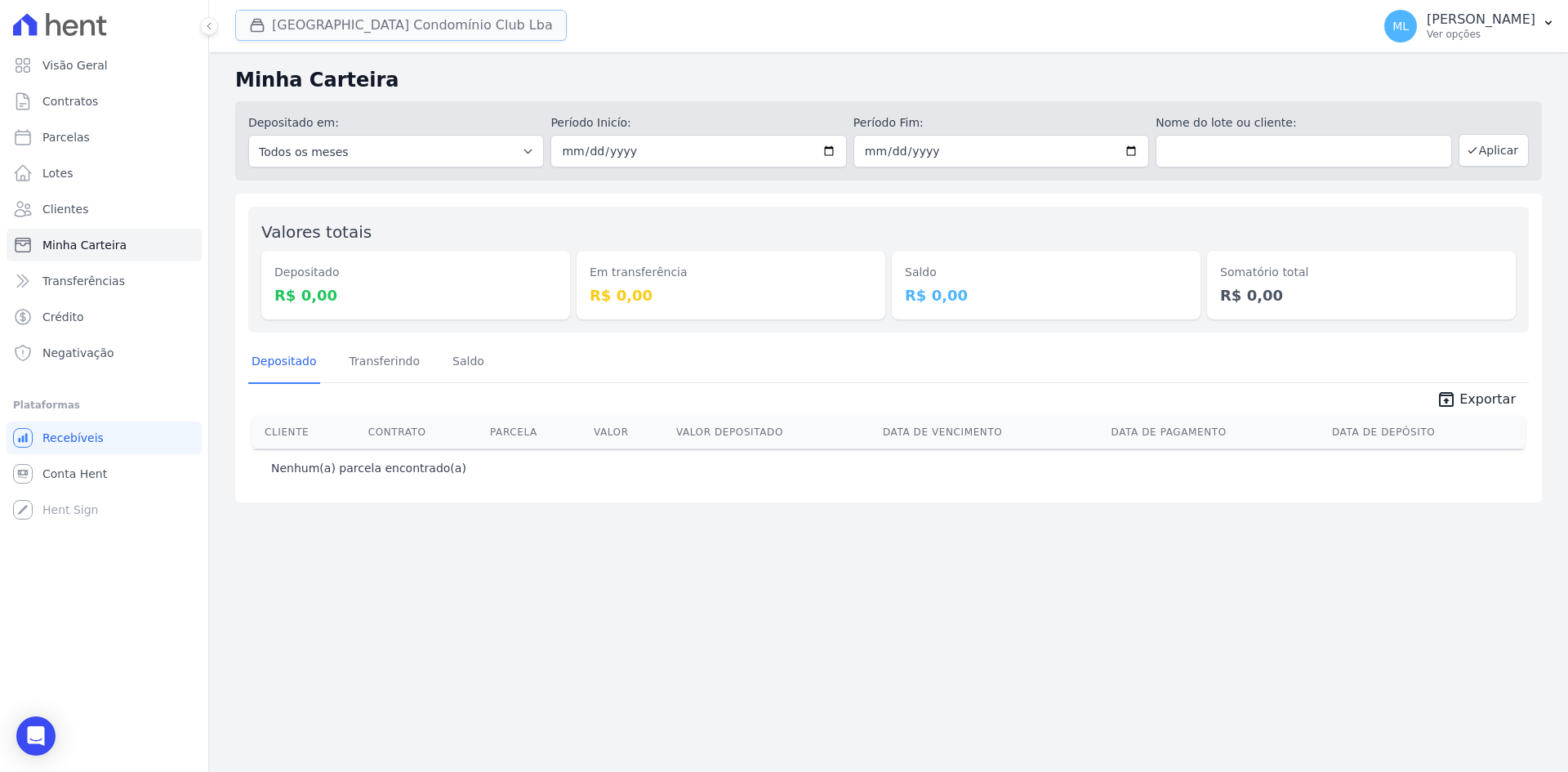
click at [432, 29] on button "Parque Do Planalto Condomínio Club Lba" at bounding box center [400, 25] width 332 height 31
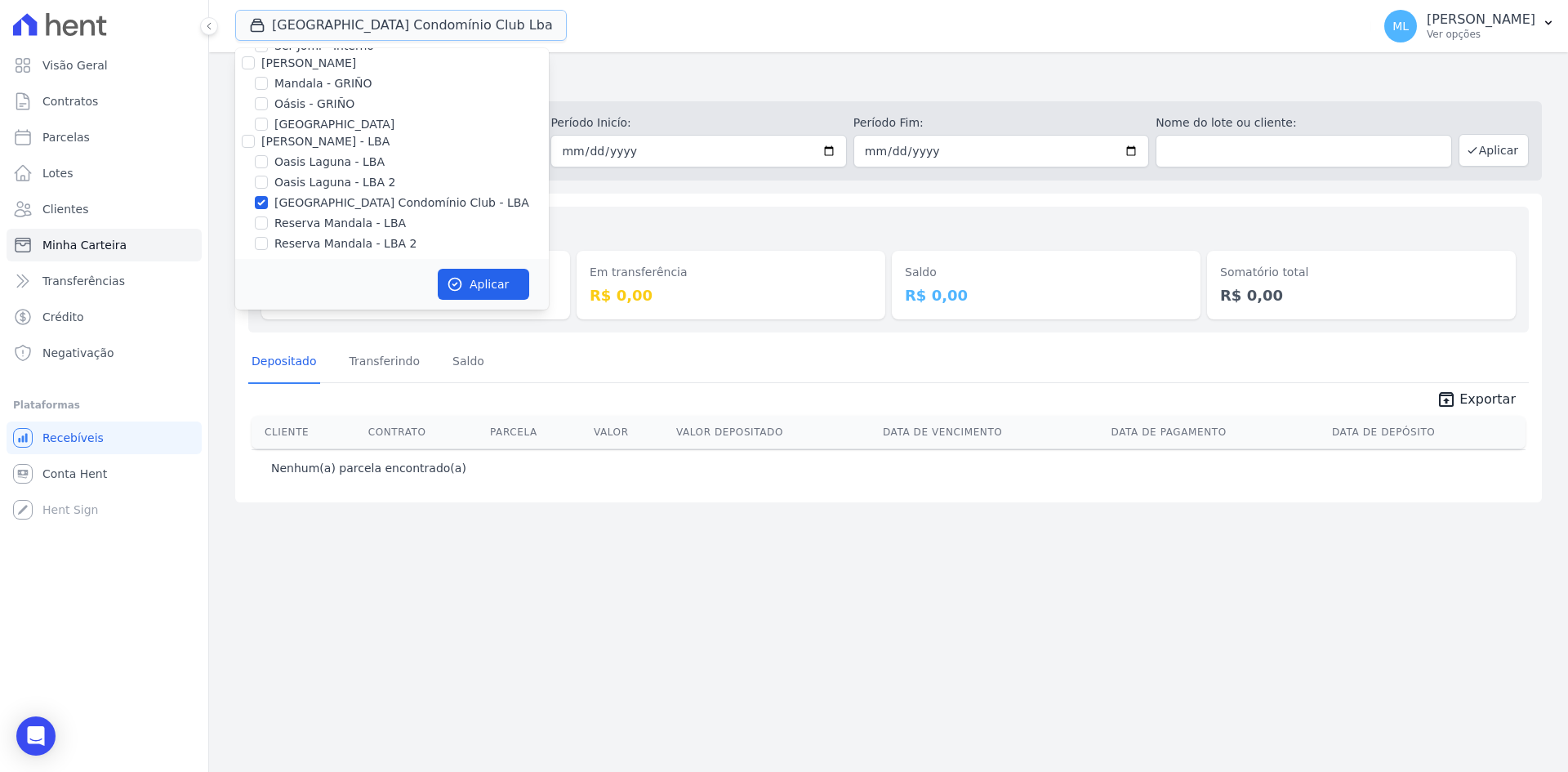
scroll to position [211, 0]
click at [496, 268] on div "Aplicar" at bounding box center [392, 284] width 314 height 51
click at [496, 276] on button "Aplicar" at bounding box center [483, 284] width 92 height 31
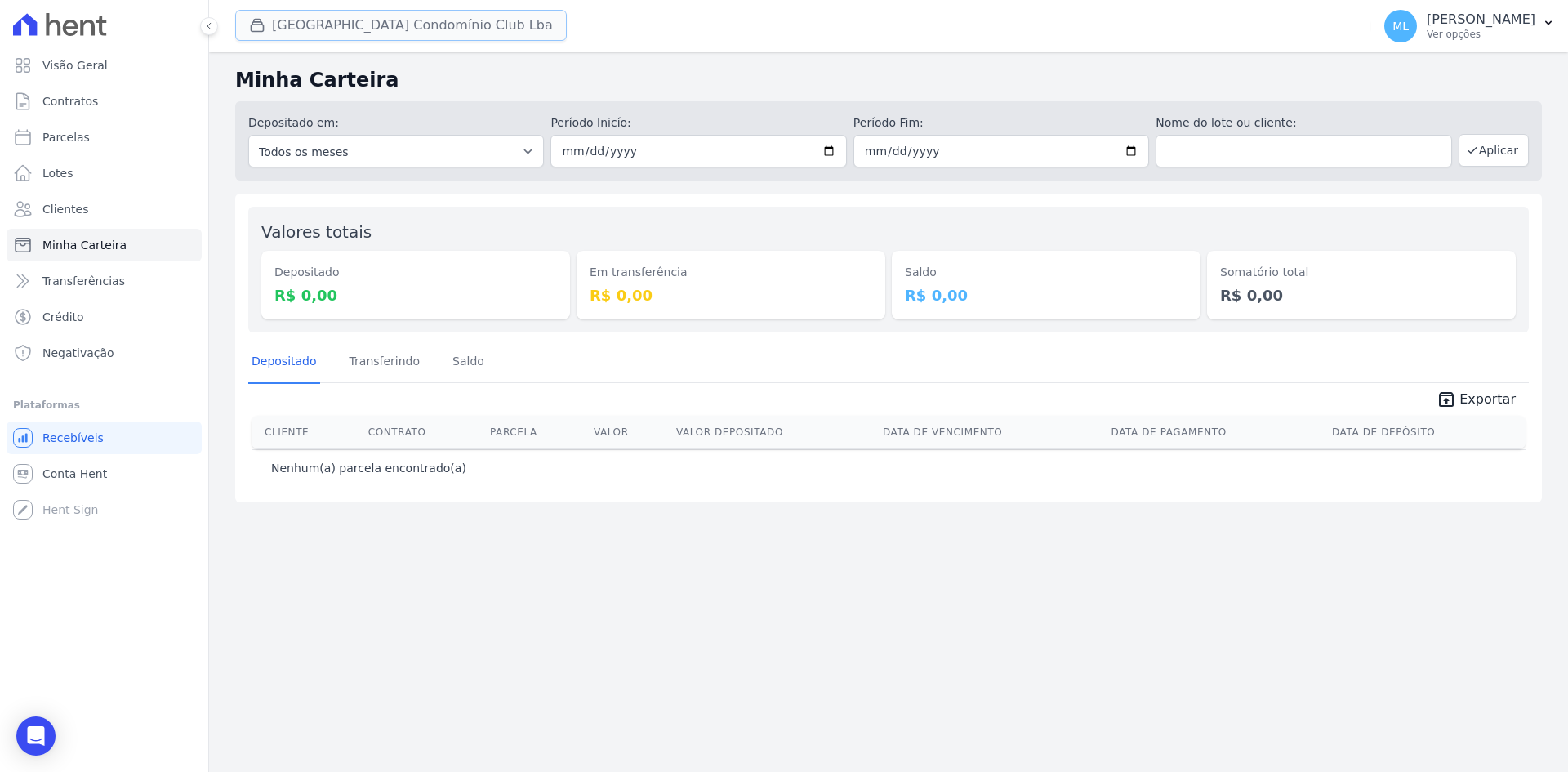
click at [333, 29] on button "Parque Do Planalto Condomínio Club Lba" at bounding box center [400, 25] width 332 height 31
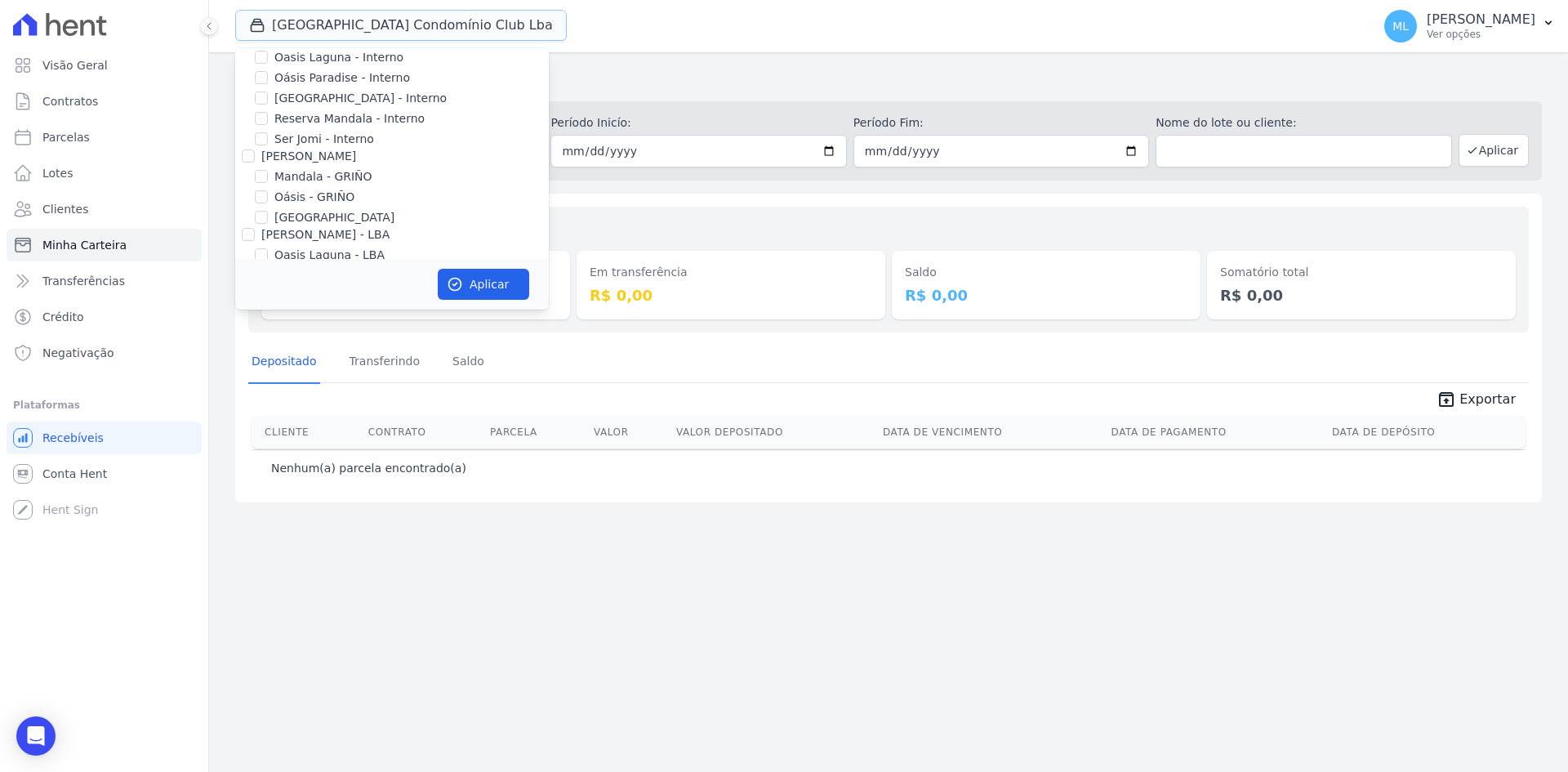
scroll to position [211, 0]
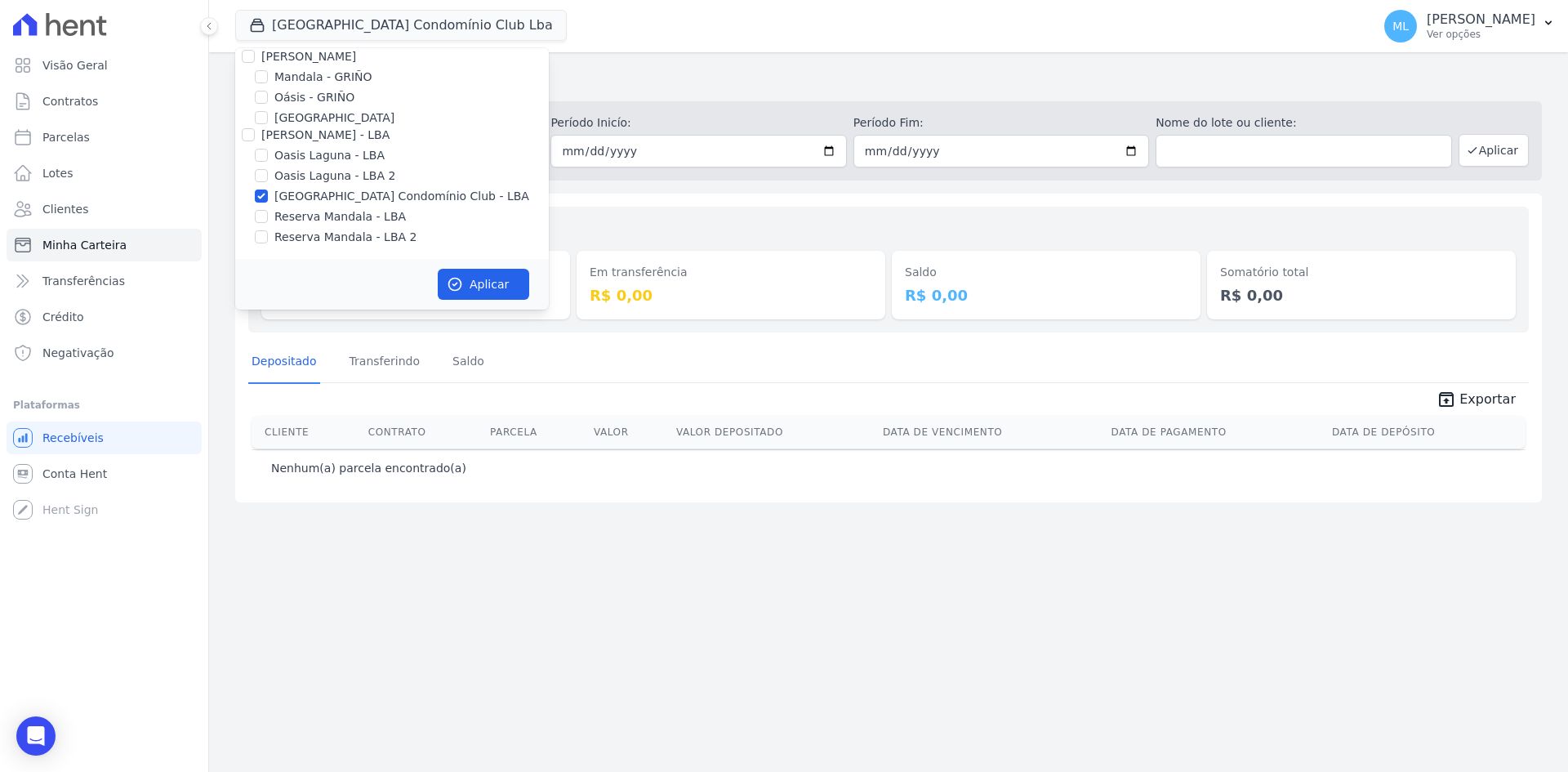
click at [396, 194] on label "Parque do Planalto Condomínio Club - LBA" at bounding box center [401, 196] width 255 height 17
click at [268, 194] on input "Parque do Planalto Condomínio Club - LBA" at bounding box center [261, 196] width 13 height 13
checkbox input "false"
click at [607, 216] on div "Valores totais Depositado R$ 0,00 Em transferência R$ 0,00 Saldo R$ 0,00 Somató…" at bounding box center [889, 270] width 1280 height 126
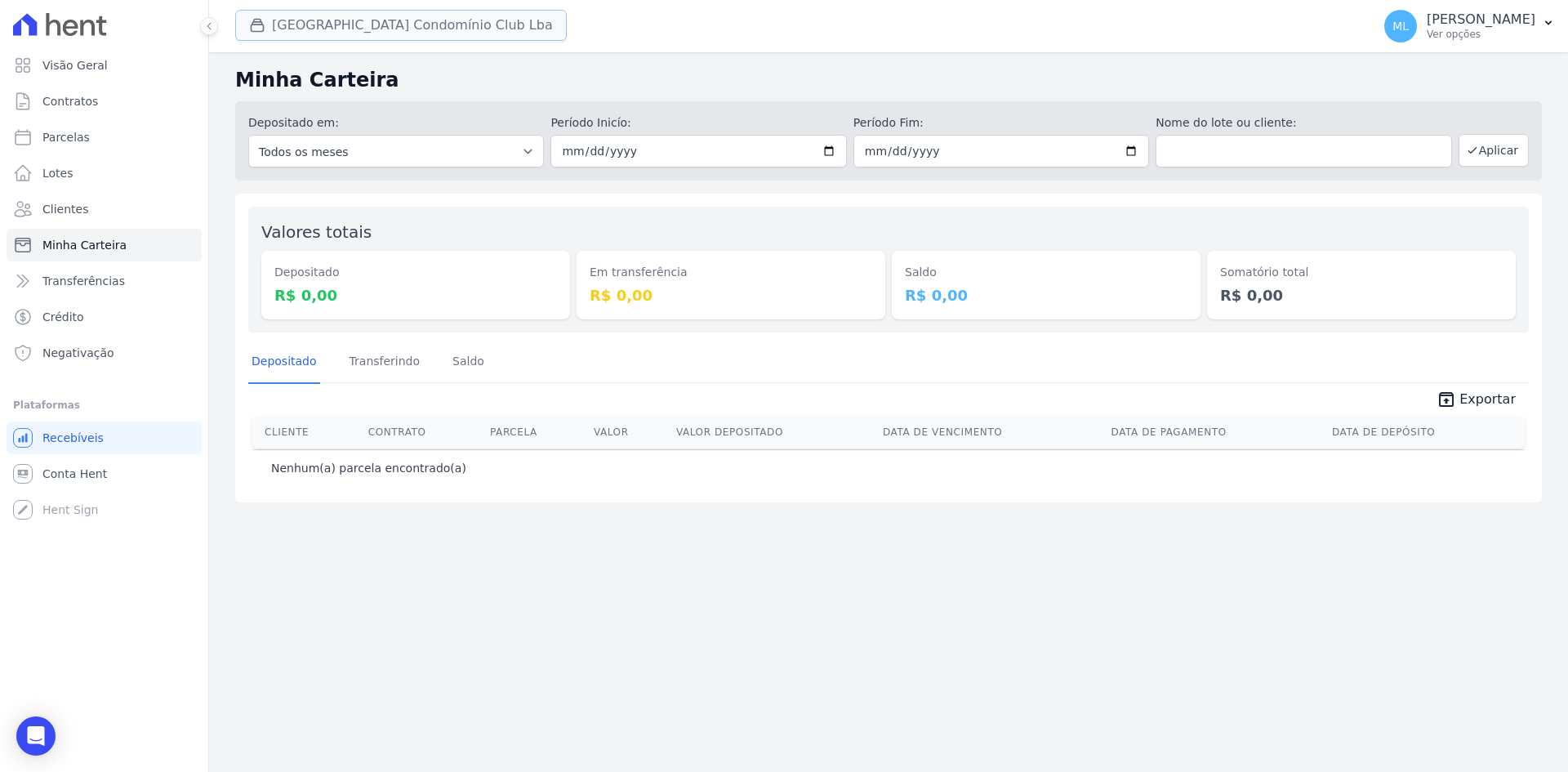
click at [387, 33] on button "Parque Do Planalto Condomínio Club Lba" at bounding box center [400, 25] width 332 height 31
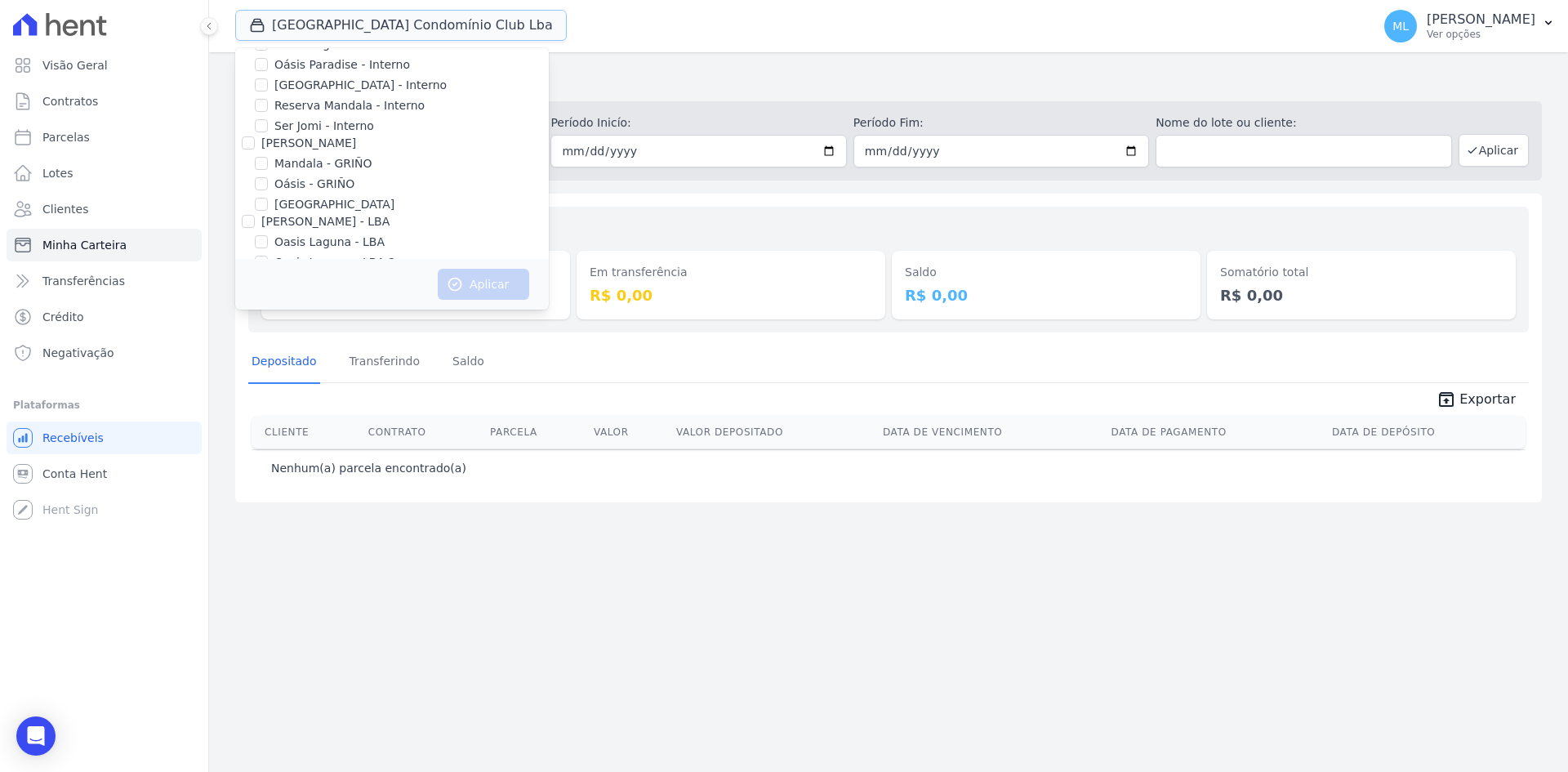
scroll to position [0, 0]
click at [652, 209] on div "Valores totais Depositado R$ 0,00 Em transferência R$ 0,00 Saldo R$ 0,00 Somató…" at bounding box center [889, 270] width 1280 height 126
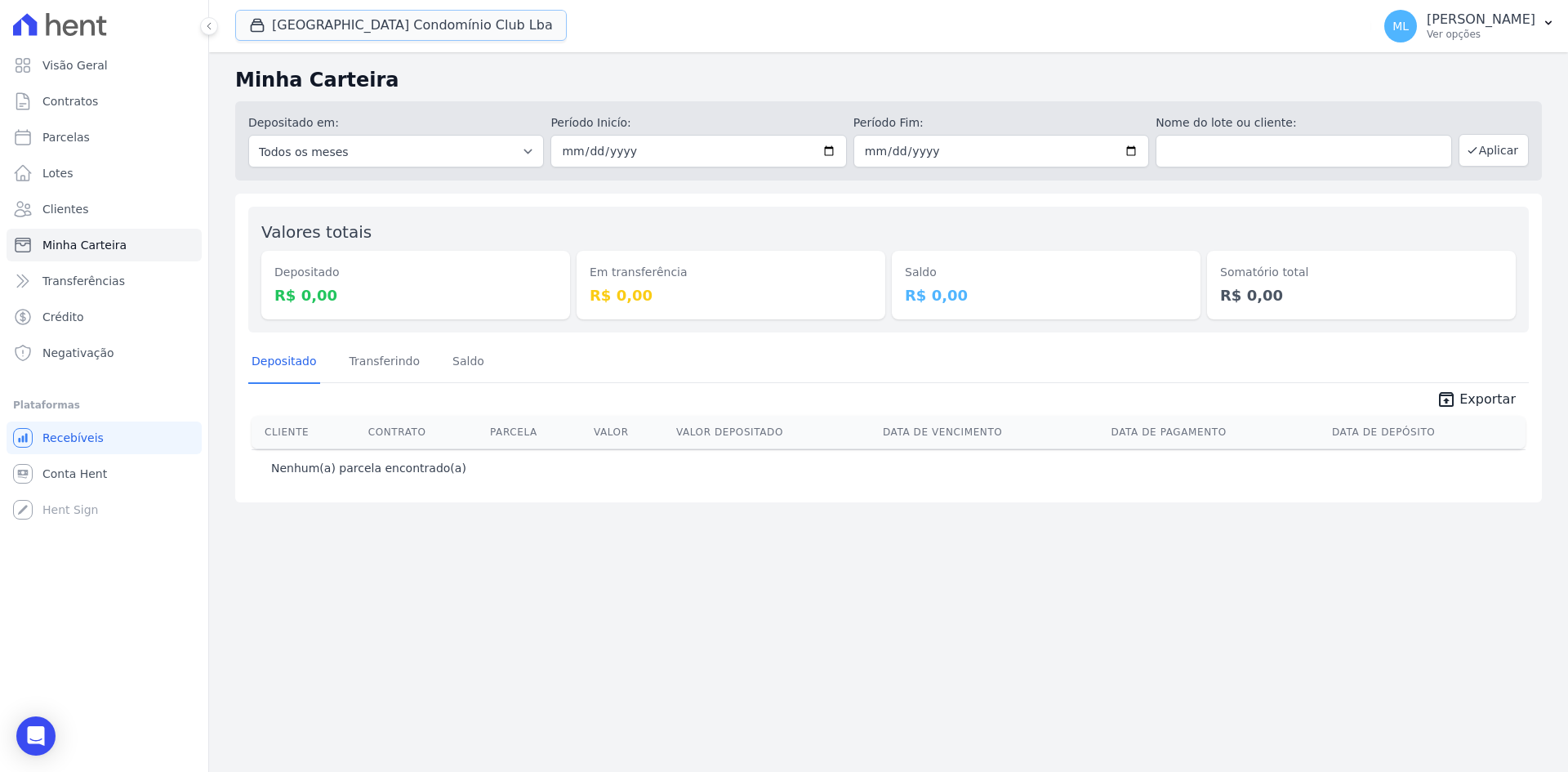
drag, startPoint x: 392, startPoint y: 29, endPoint x: 393, endPoint y: 42, distance: 13.0
click at [392, 29] on button "Parque Do Planalto Condomínio Club Lba" at bounding box center [400, 25] width 332 height 31
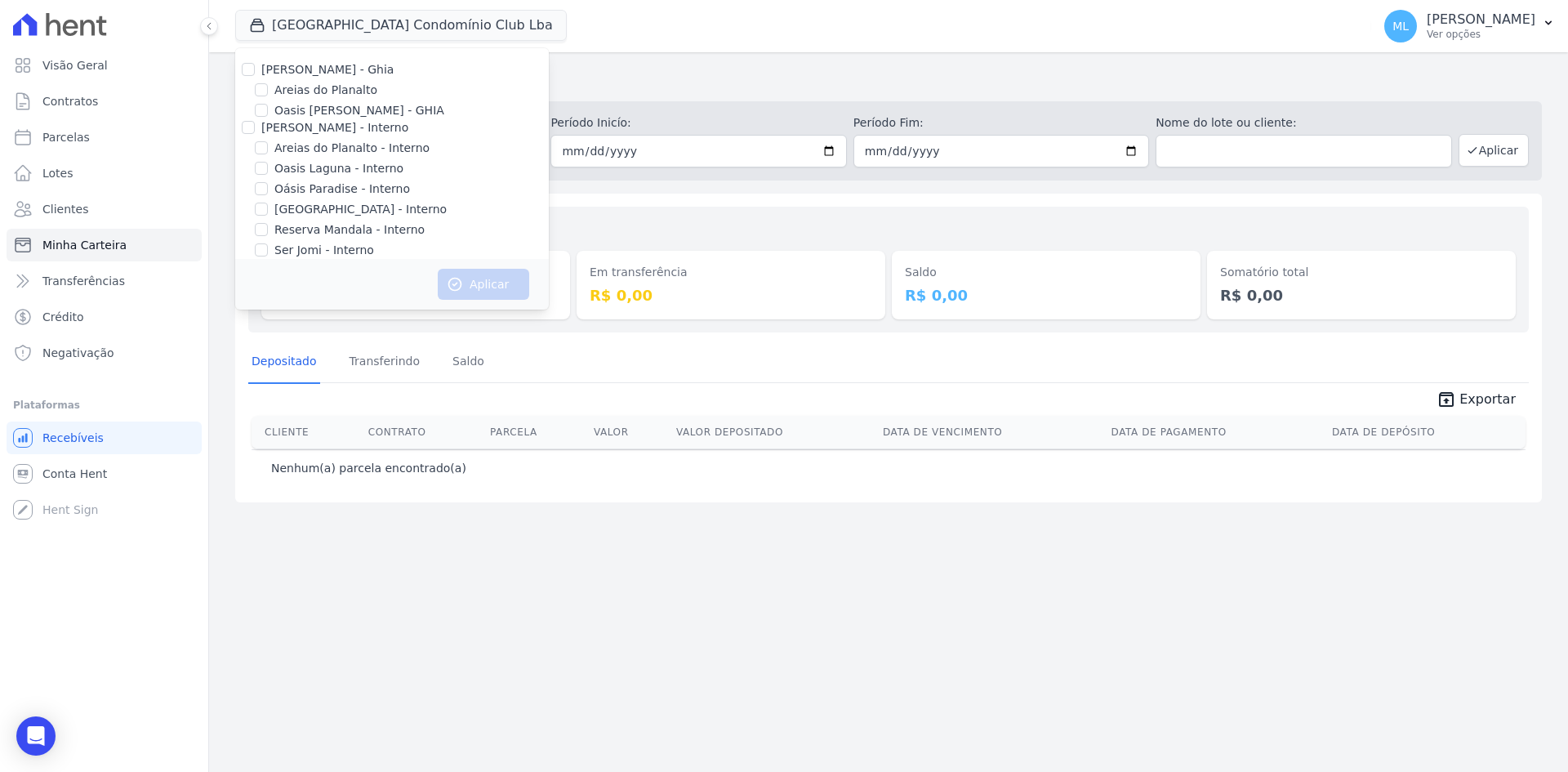
click at [334, 85] on label "Areias do Planalto" at bounding box center [326, 90] width 103 height 17
click at [268, 85] on input "Areias do Planalto" at bounding box center [261, 89] width 13 height 13
checkbox input "true"
click at [485, 284] on button "Aplicar" at bounding box center [483, 284] width 92 height 31
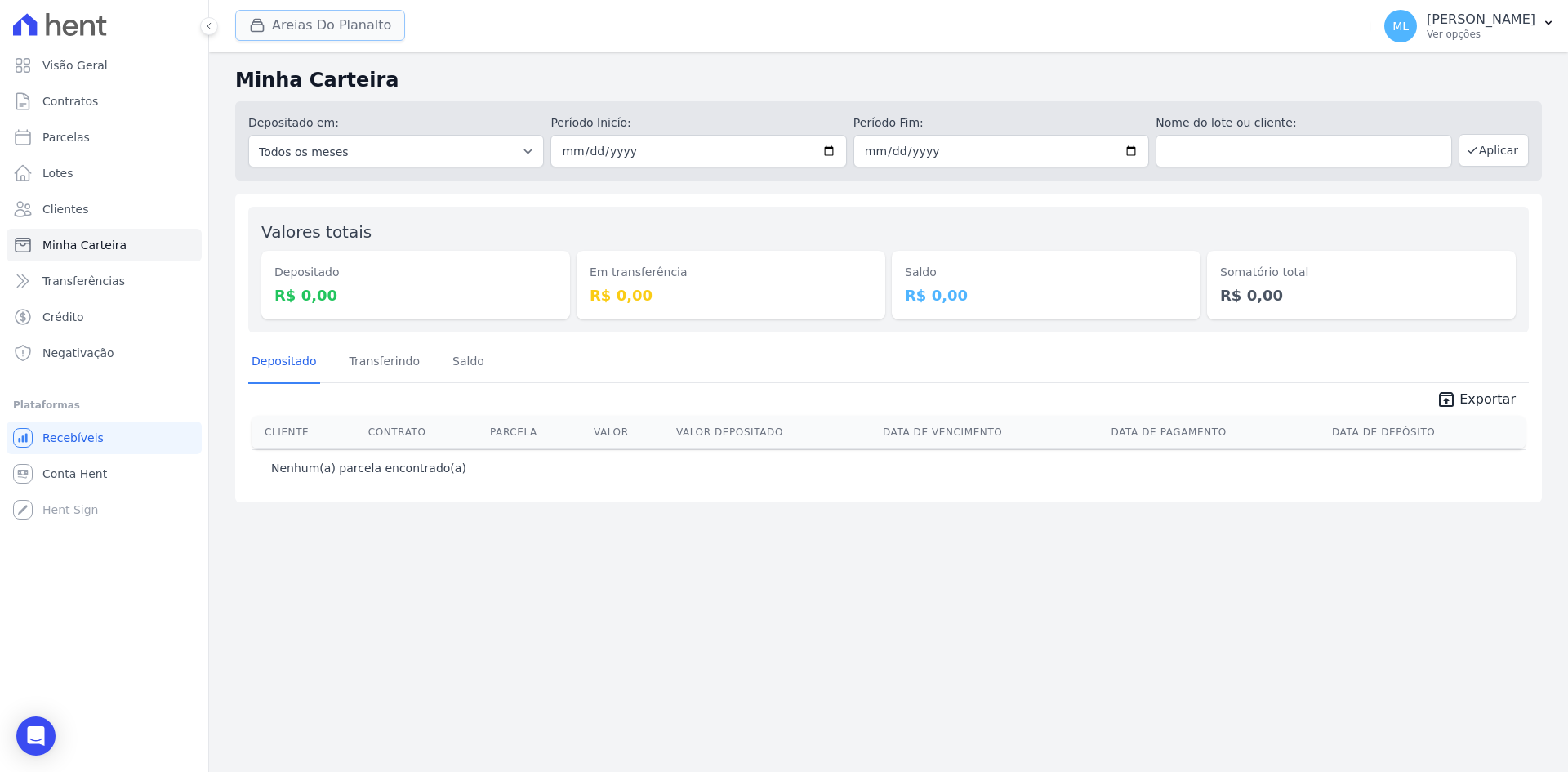
click at [349, 23] on button "Areias Do Planalto" at bounding box center [320, 25] width 170 height 31
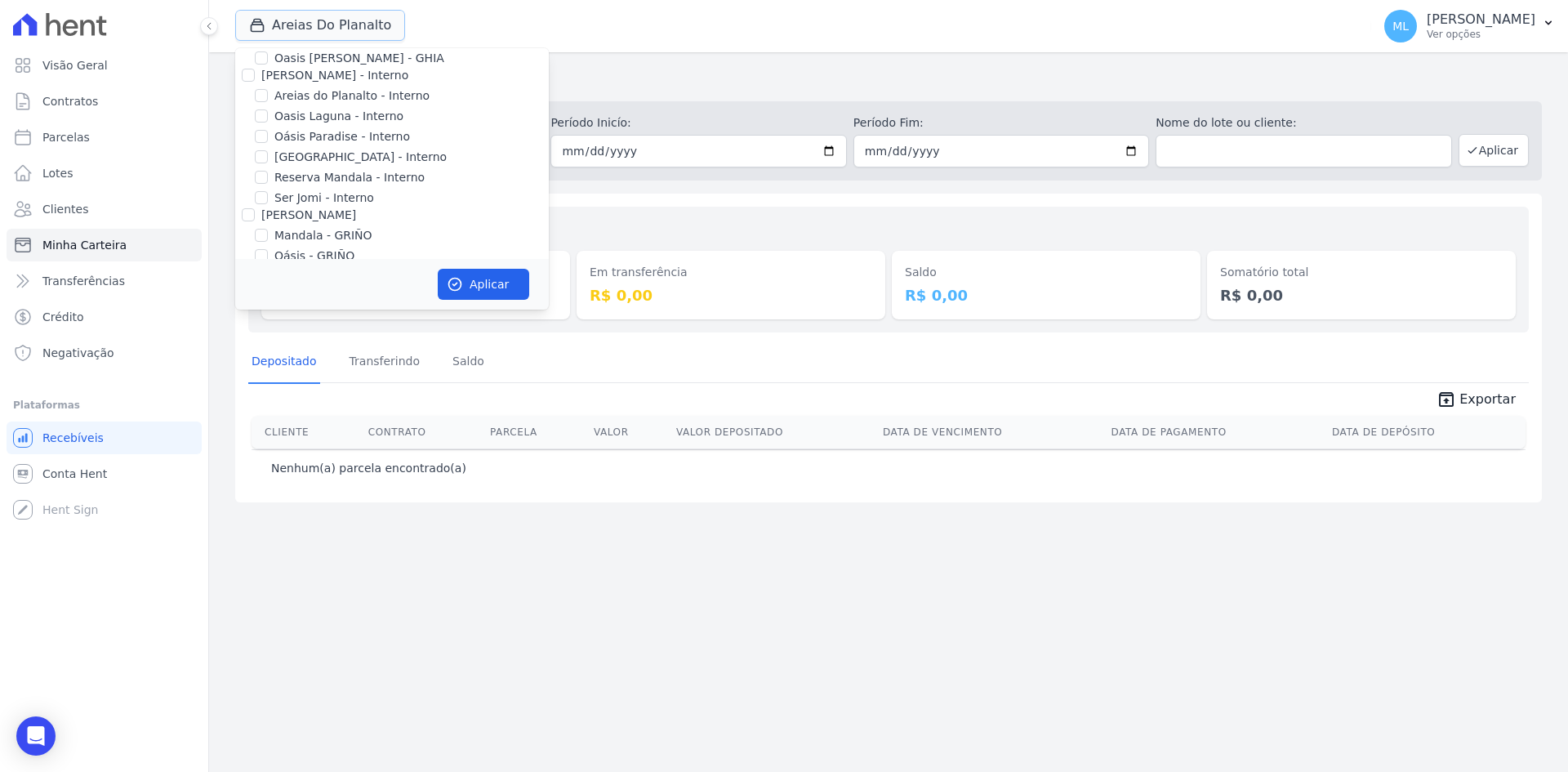
scroll to position [82, 0]
click at [324, 61] on label "Areias do Planalto - Interno" at bounding box center [352, 66] width 155 height 17
click at [268, 61] on input "Areias do Planalto - Interno" at bounding box center [261, 66] width 13 height 13
checkbox input "true"
click at [328, 132] on label "Parque do Planalto - Interno" at bounding box center [361, 127] width 173 height 17
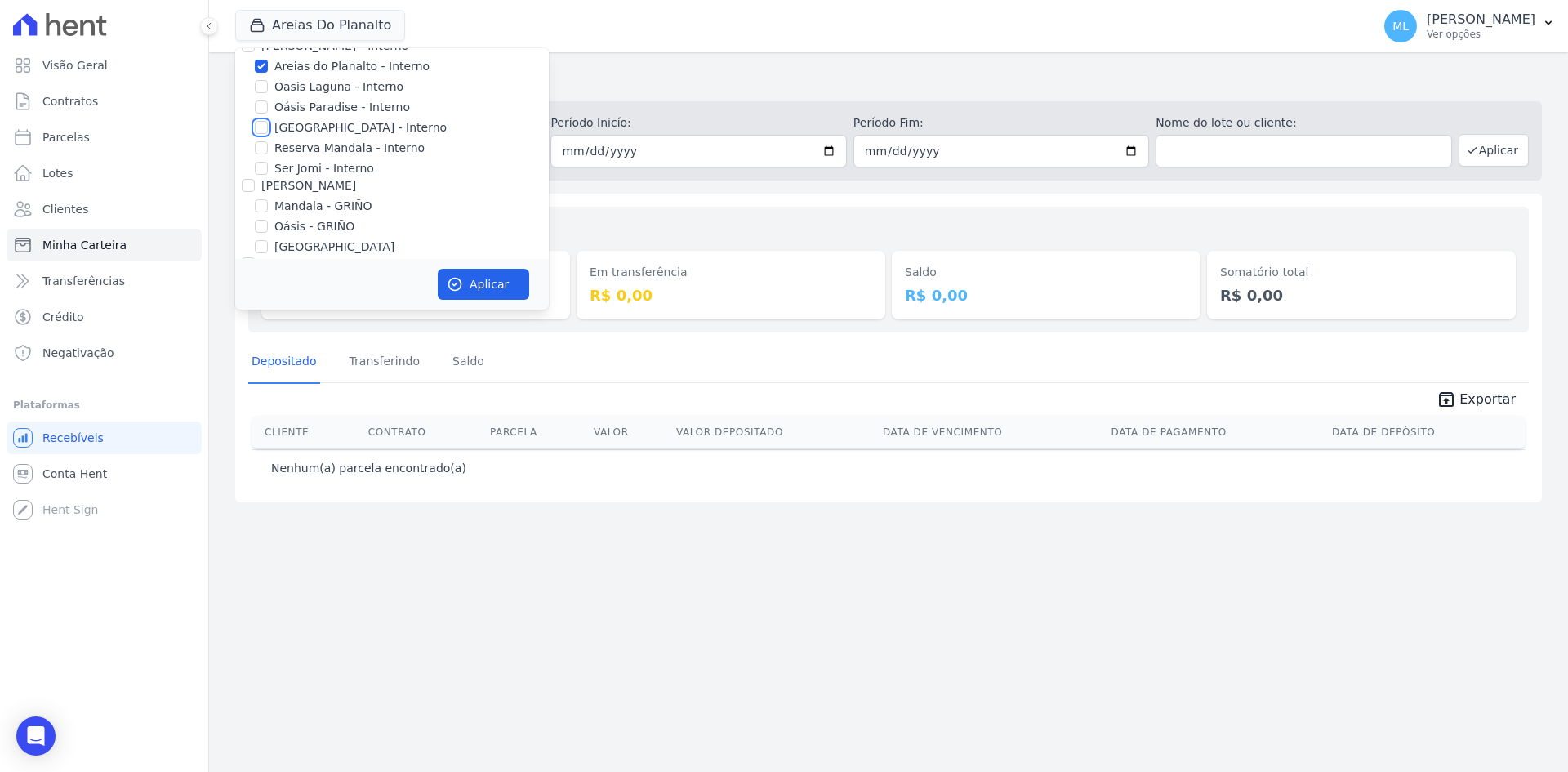
click at [268, 132] on input "Parque do Planalto - Interno" at bounding box center [261, 127] width 13 height 13
checkbox input "true"
drag, startPoint x: 465, startPoint y: 267, endPoint x: 476, endPoint y: 277, distance: 14.9
click at [471, 271] on div "Aplicar" at bounding box center [392, 284] width 314 height 51
click at [484, 284] on button "Aplicar" at bounding box center [483, 284] width 92 height 31
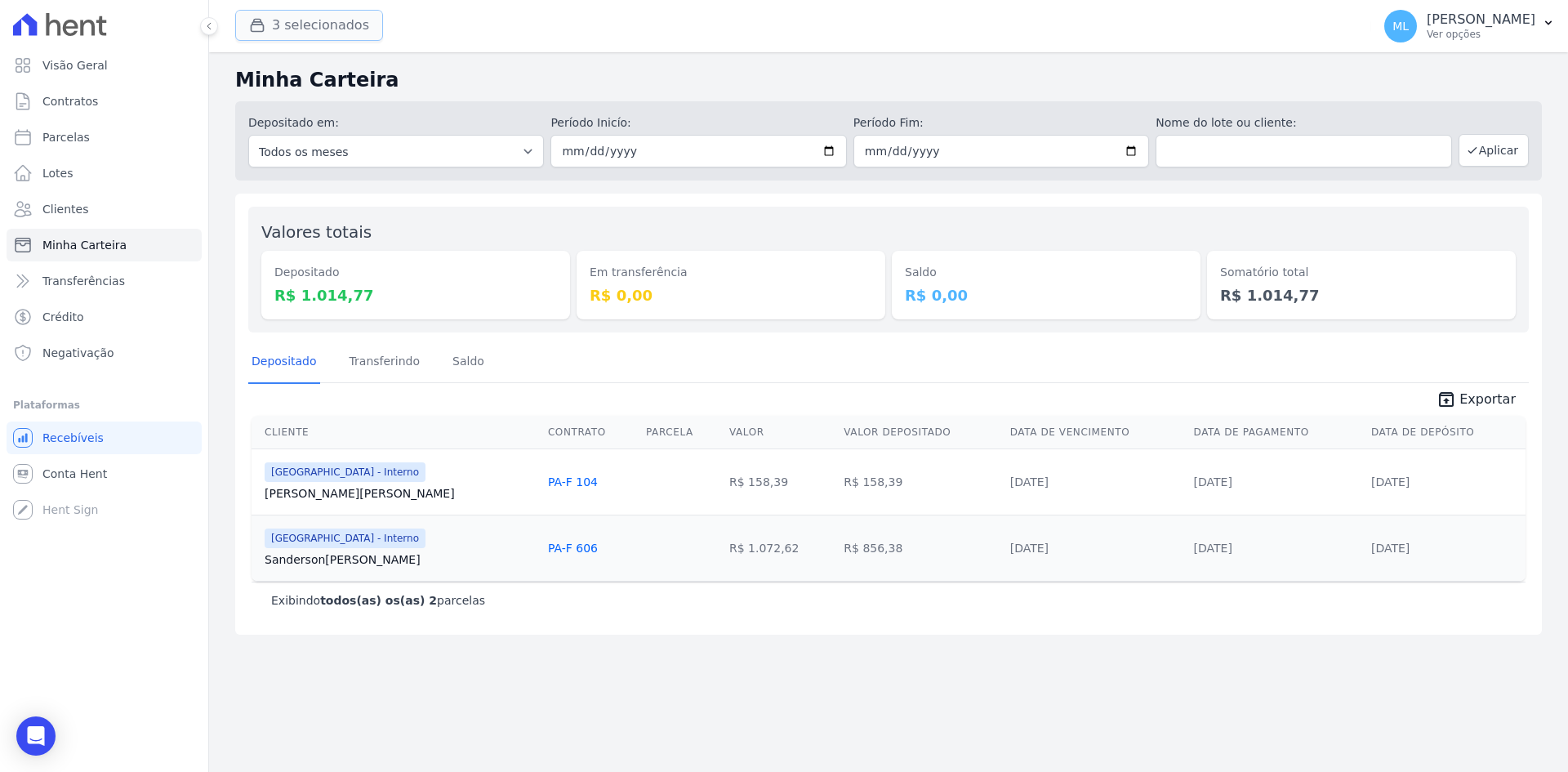
click at [353, 33] on button "3 selecionados" at bounding box center [309, 25] width 148 height 31
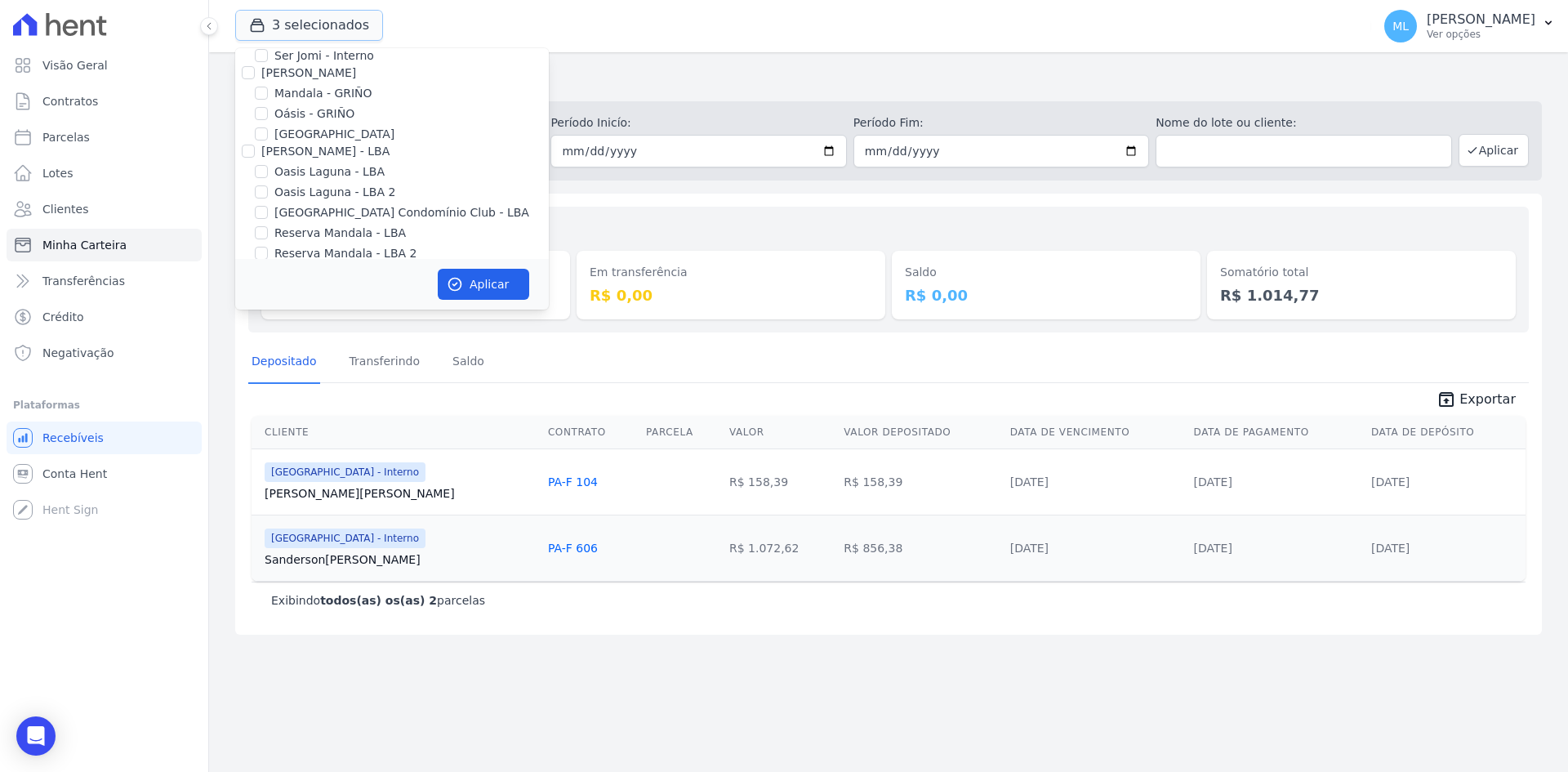
scroll to position [211, 0]
click at [319, 192] on label "Parque do Planalto Condomínio Club - LBA" at bounding box center [401, 196] width 255 height 17
click at [268, 192] on input "Parque do Planalto Condomínio Club - LBA" at bounding box center [261, 196] width 13 height 13
checkbox input "true"
click at [502, 291] on button "Aplicar" at bounding box center [483, 284] width 92 height 31
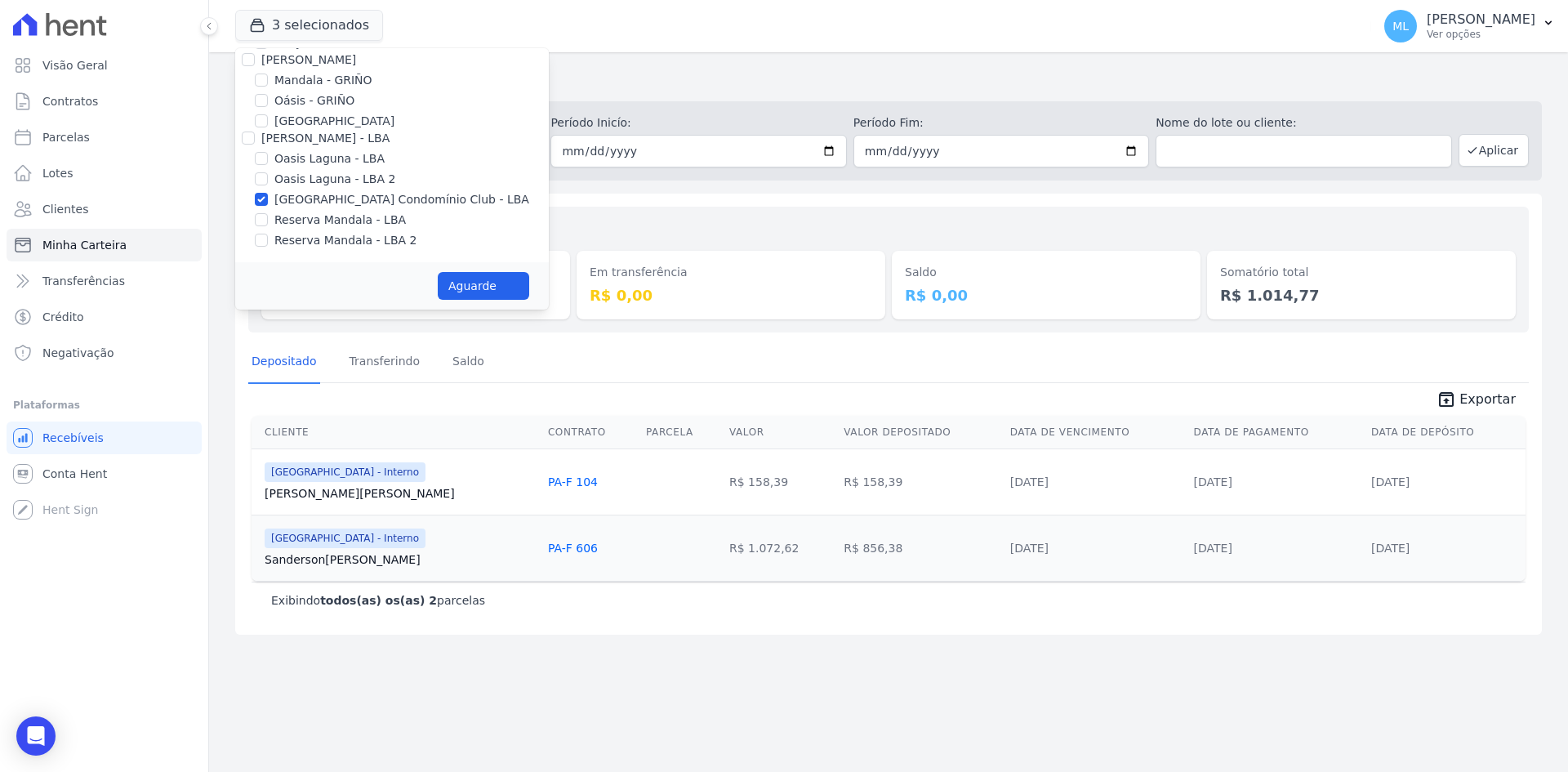
scroll to position [208, 0]
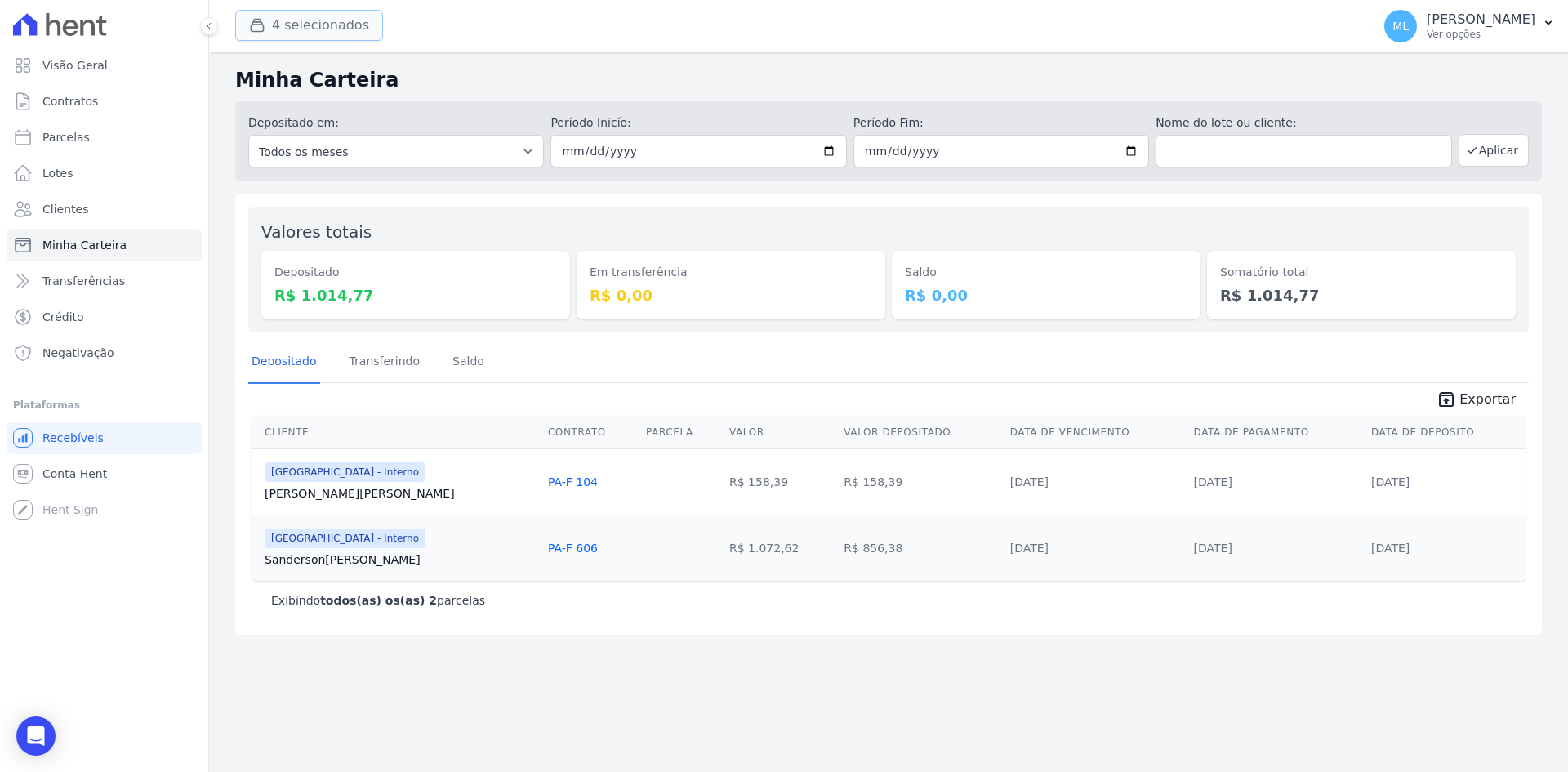
click at [334, 32] on button "4 selecionados" at bounding box center [309, 25] width 148 height 31
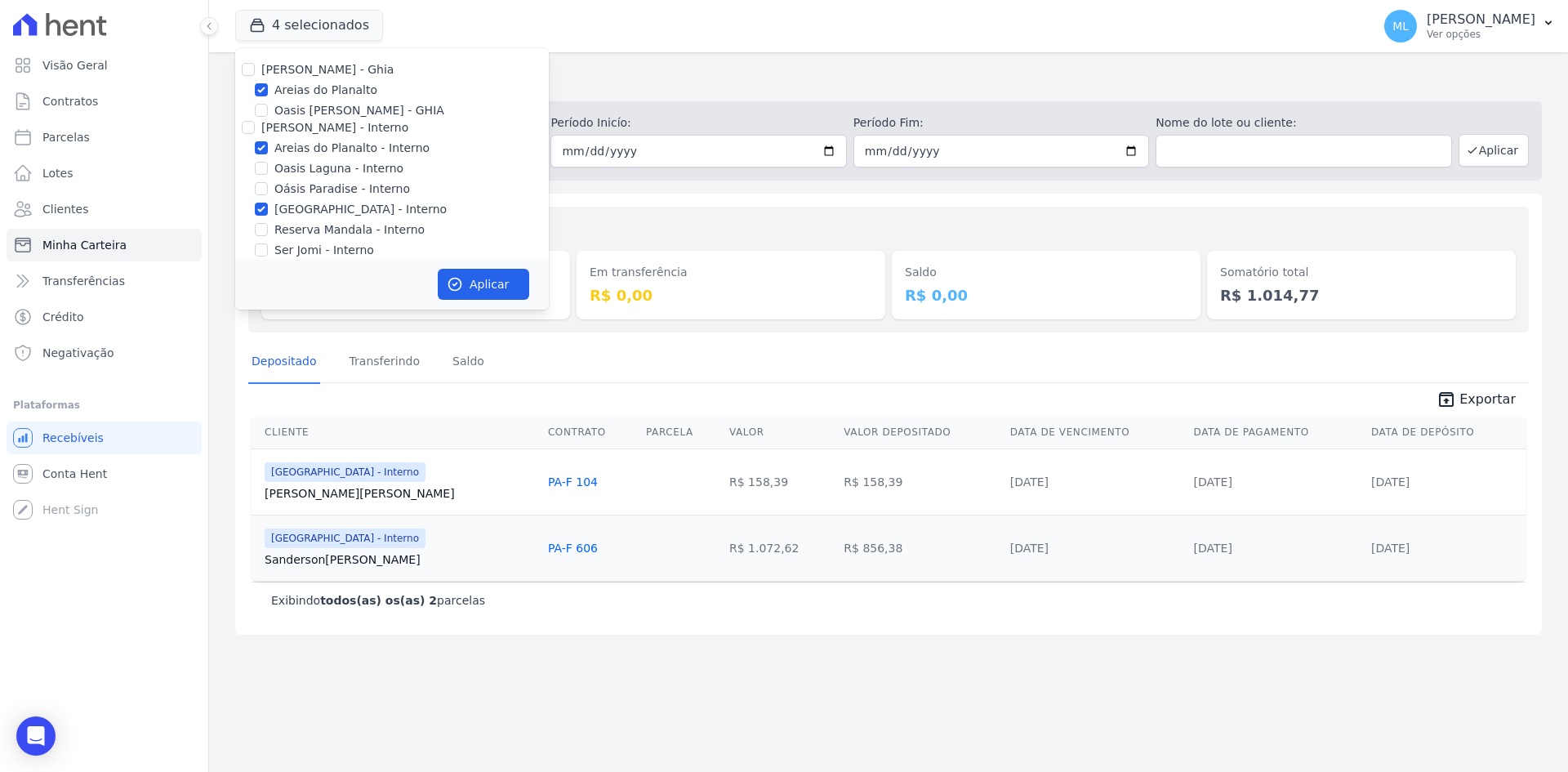
click at [295, 86] on label "Areias do Planalto" at bounding box center [326, 90] width 103 height 17
click at [268, 86] on input "Areias do Planalto" at bounding box center [261, 89] width 13 height 13
checkbox input "false"
click at [287, 147] on label "Areias do Planalto - Interno" at bounding box center [352, 148] width 155 height 17
click at [268, 147] on input "Areias do Planalto - Interno" at bounding box center [261, 147] width 13 height 13
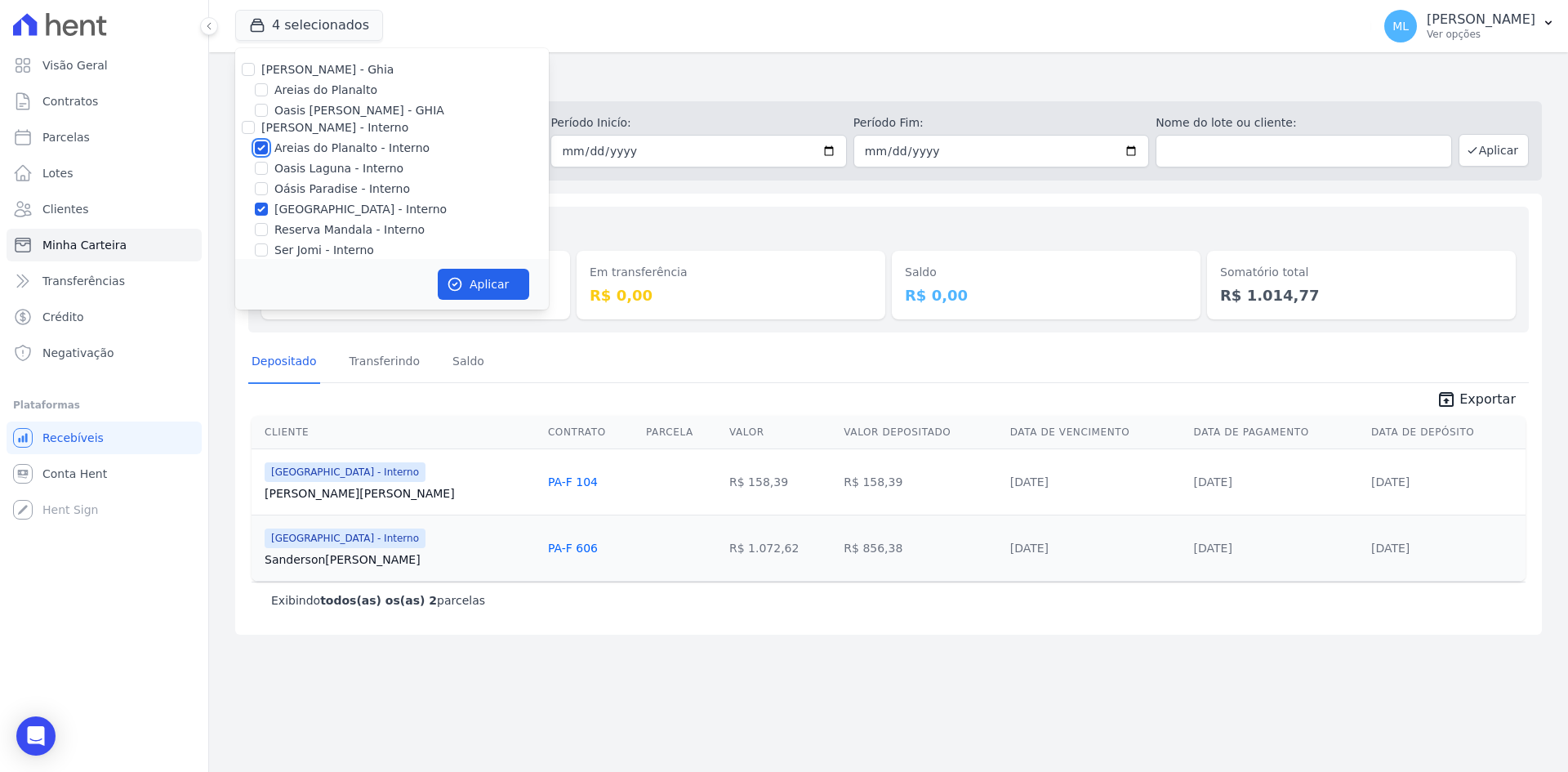
checkbox input "false"
click at [291, 209] on label "Parque do Planalto - Interno" at bounding box center [361, 209] width 173 height 17
click at [268, 209] on input "Parque do Planalto - Interno" at bounding box center [261, 209] width 13 height 13
checkbox input "false"
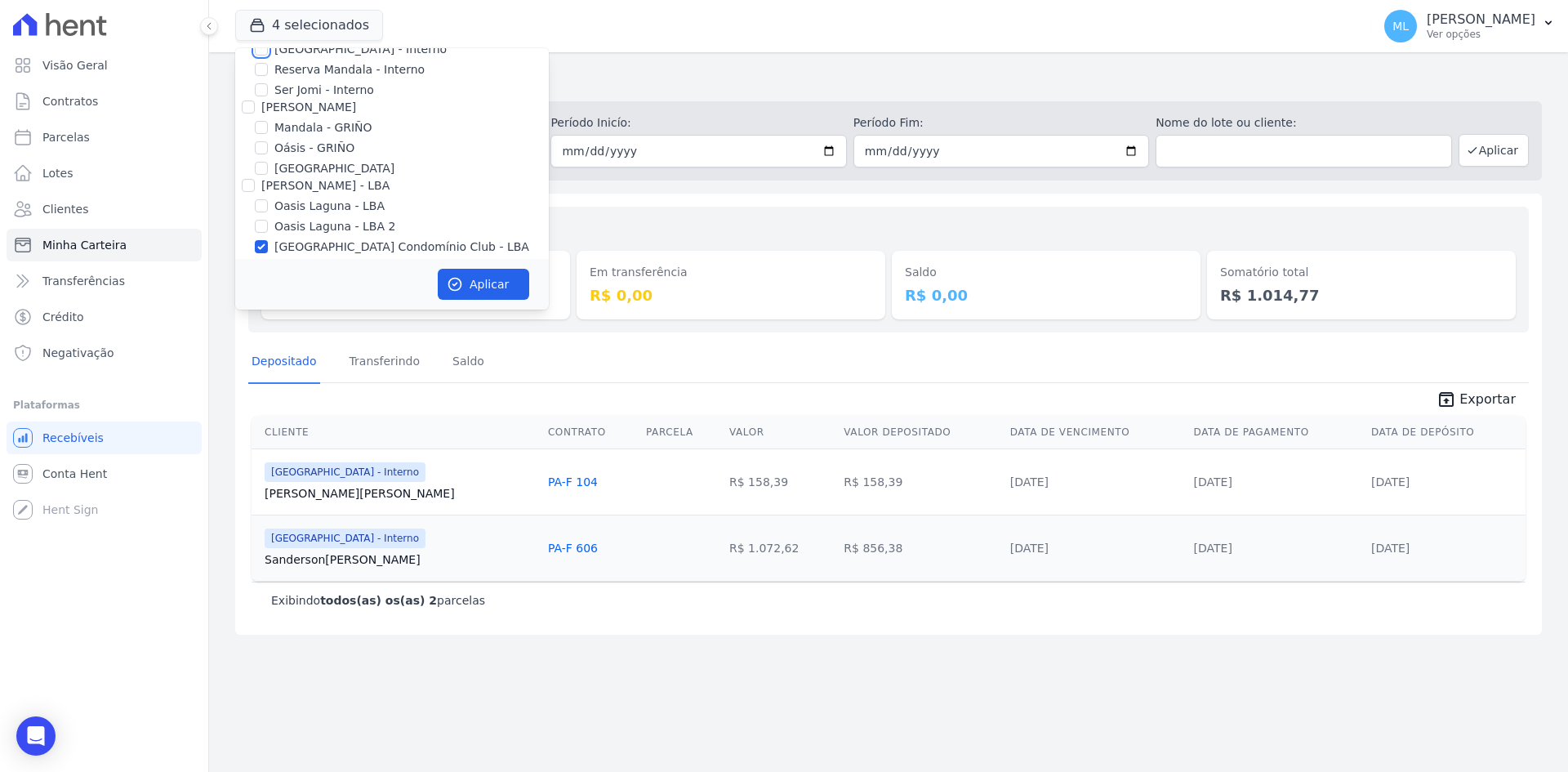
scroll to position [211, 0]
click at [299, 196] on label "Parque do Planalto Condomínio Club - LBA" at bounding box center [401, 196] width 255 height 17
click at [268, 196] on input "Parque do Planalto Condomínio Club - LBA" at bounding box center [261, 196] width 13 height 13
checkbox input "false"
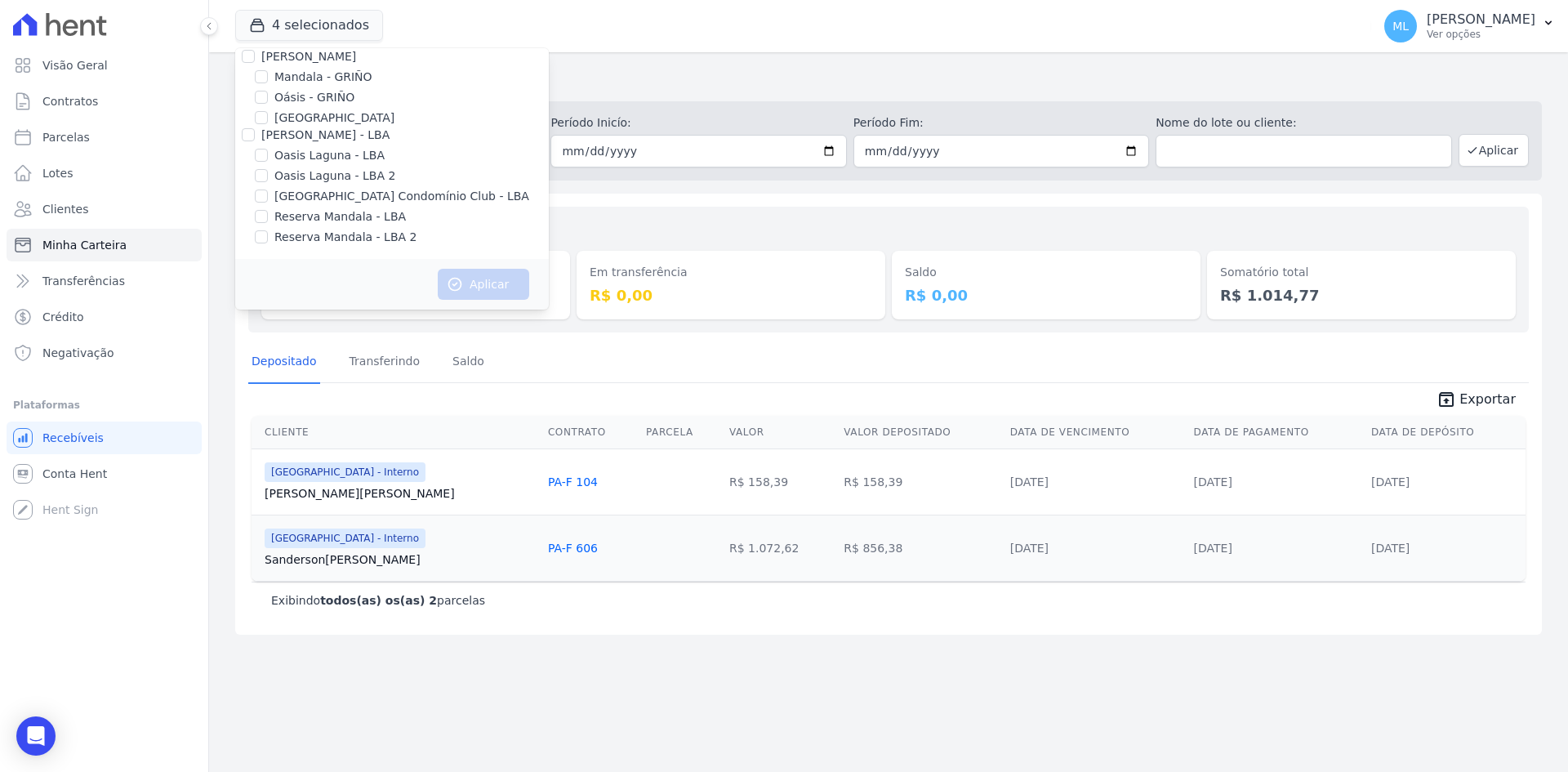
click at [303, 222] on label "Reserva Mandala - LBA" at bounding box center [341, 216] width 132 height 17
click at [268, 222] on input "Reserva Mandala - LBA" at bounding box center [261, 216] width 13 height 13
checkbox input "true"
click at [316, 240] on label "Reserva Mandala - LBA 2" at bounding box center [346, 237] width 142 height 17
click at [370, 244] on label "Reserva Mandala - LBA 2" at bounding box center [346, 237] width 142 height 17
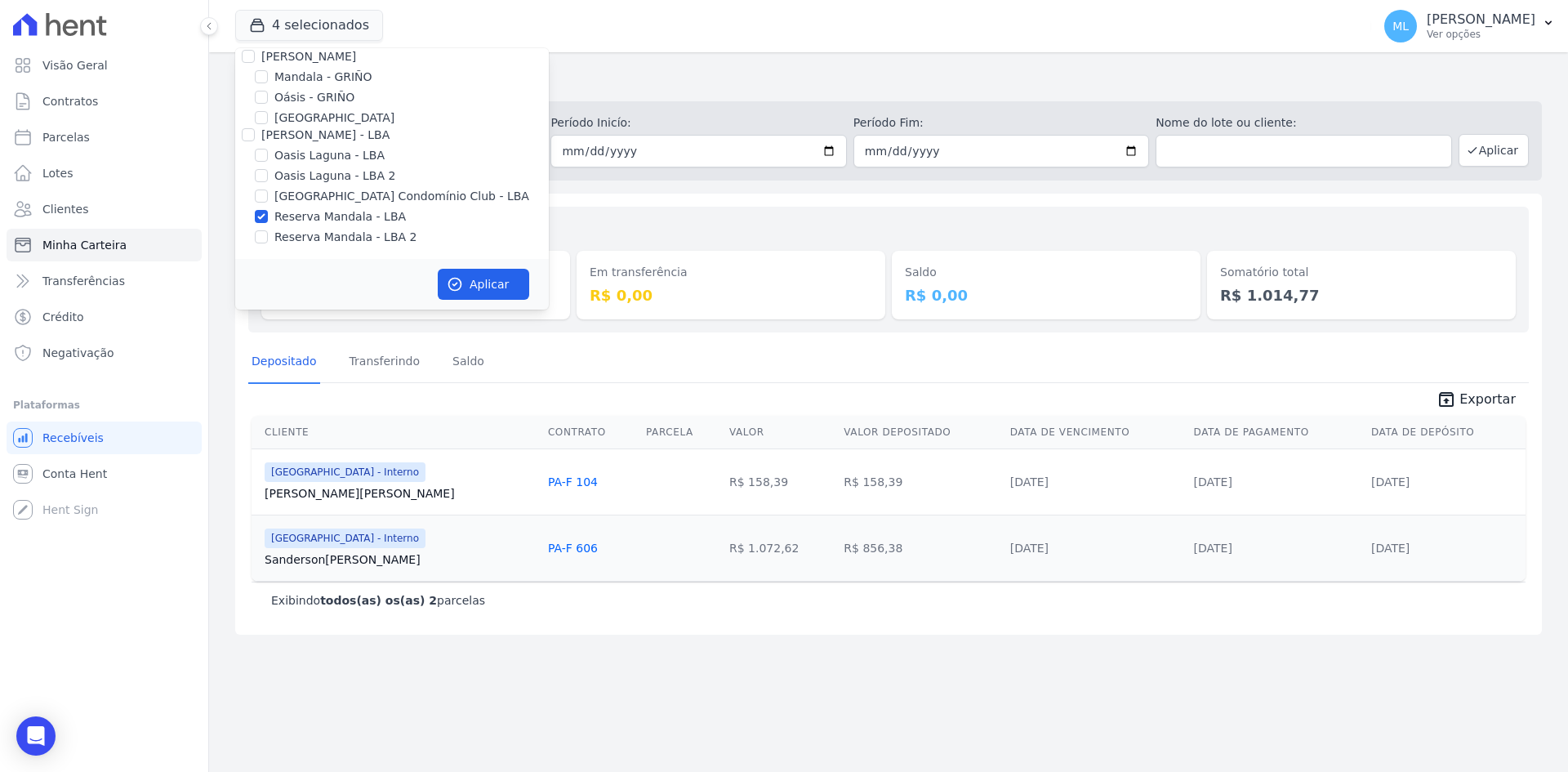
click at [268, 244] on input "Reserva Mandala - LBA 2" at bounding box center [261, 237] width 13 height 13
checkbox input "true"
click at [485, 280] on button "Aplicar" at bounding box center [483, 284] width 92 height 31
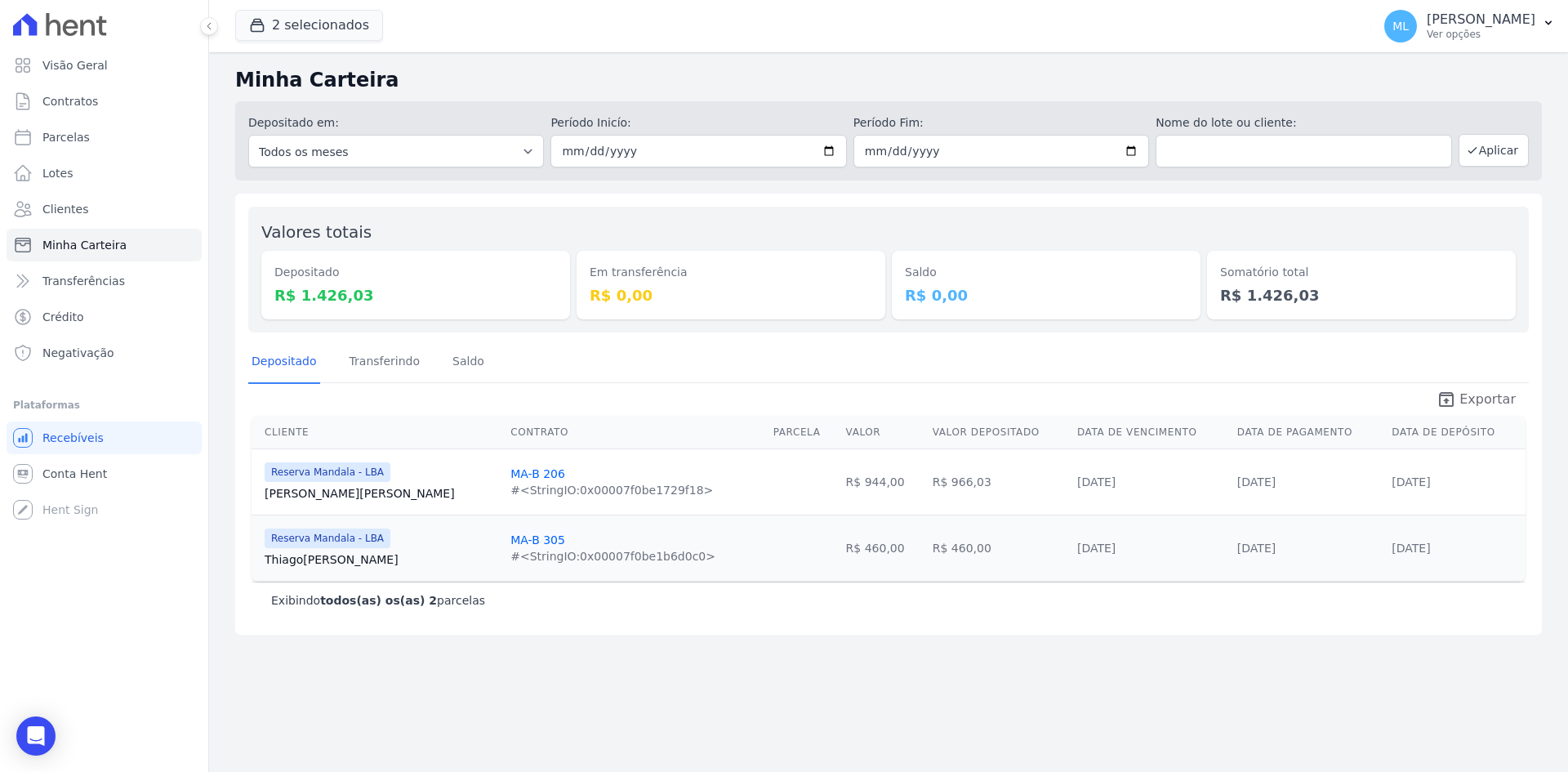
click at [1473, 395] on span "Exportar" at bounding box center [1487, 399] width 56 height 20
drag, startPoint x: 685, startPoint y: 358, endPoint x: 704, endPoint y: 356, distance: 19.1
click at [685, 358] on div "Depositado Transferindo Saldo" at bounding box center [889, 363] width 1280 height 40
click at [328, 41] on span "2 selecionados" at bounding box center [309, 26] width 148 height 33
click at [331, 29] on button "2 selecionados" at bounding box center [309, 25] width 148 height 31
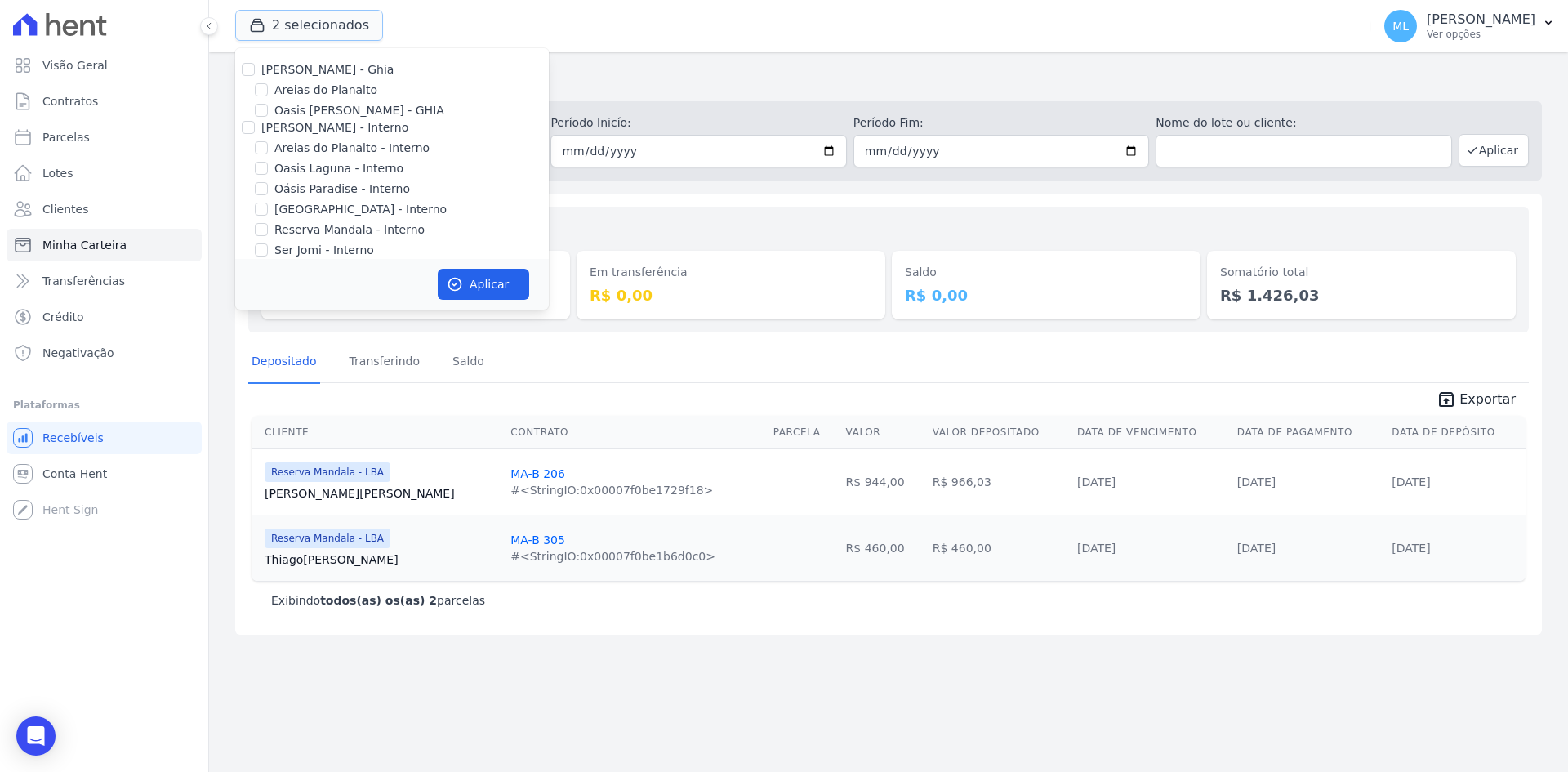
scroll to position [211, 0]
click at [301, 213] on label "Reserva Mandala - LBA" at bounding box center [341, 216] width 132 height 17
click at [268, 213] on input "Reserva Mandala - LBA" at bounding box center [261, 216] width 13 height 13
checkbox input "false"
click at [312, 232] on label "Reserva Mandala - LBA 2" at bounding box center [346, 237] width 142 height 17
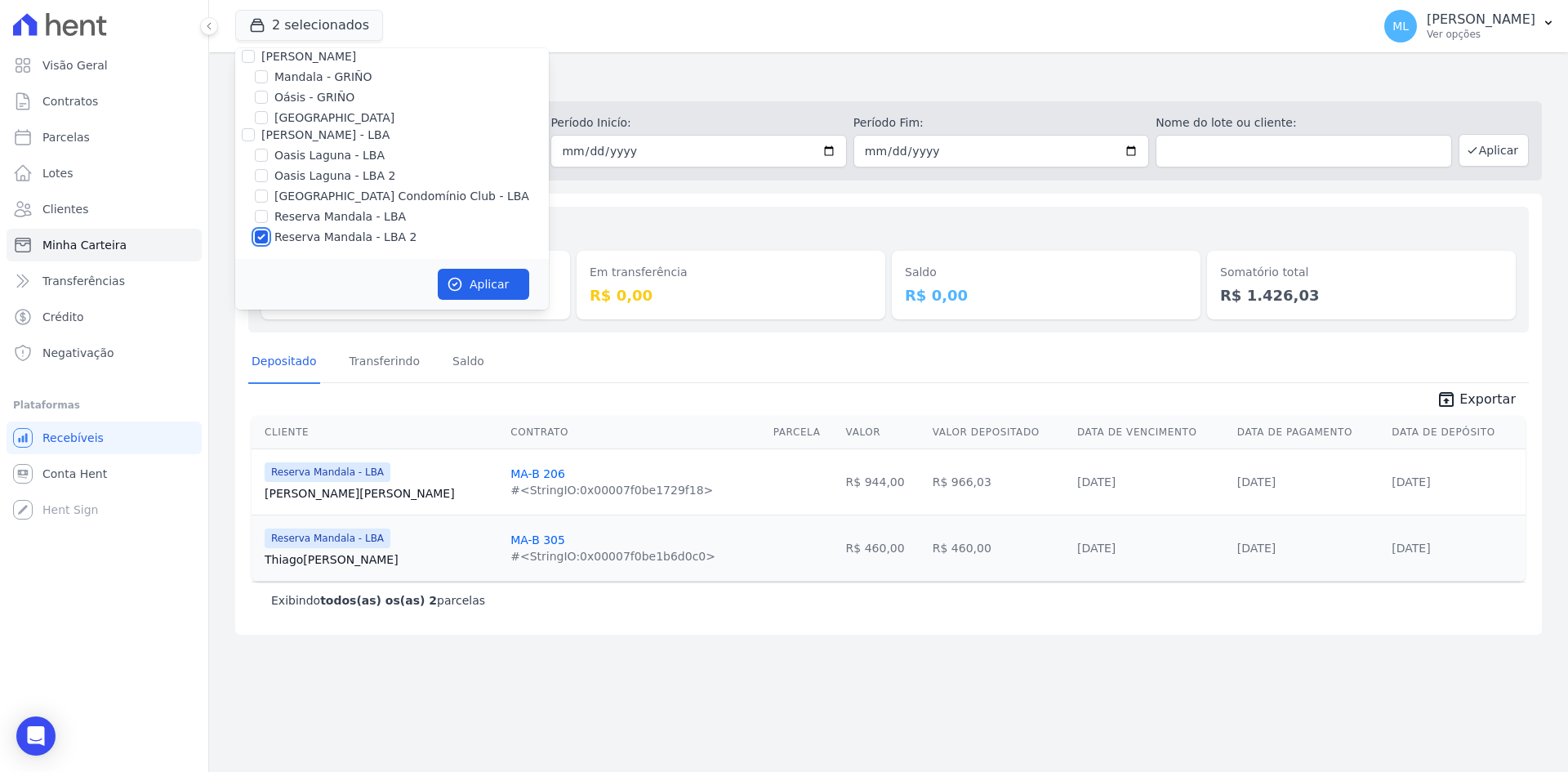
click at [268, 232] on input "Reserva Mandala - LBA 2" at bounding box center [261, 237] width 13 height 13
checkbox input "false"
click at [321, 80] on label "Mandala - GRIÑO" at bounding box center [324, 77] width 98 height 17
click at [268, 80] on input "Mandala - GRIÑO" at bounding box center [261, 76] width 13 height 13
checkbox input "true"
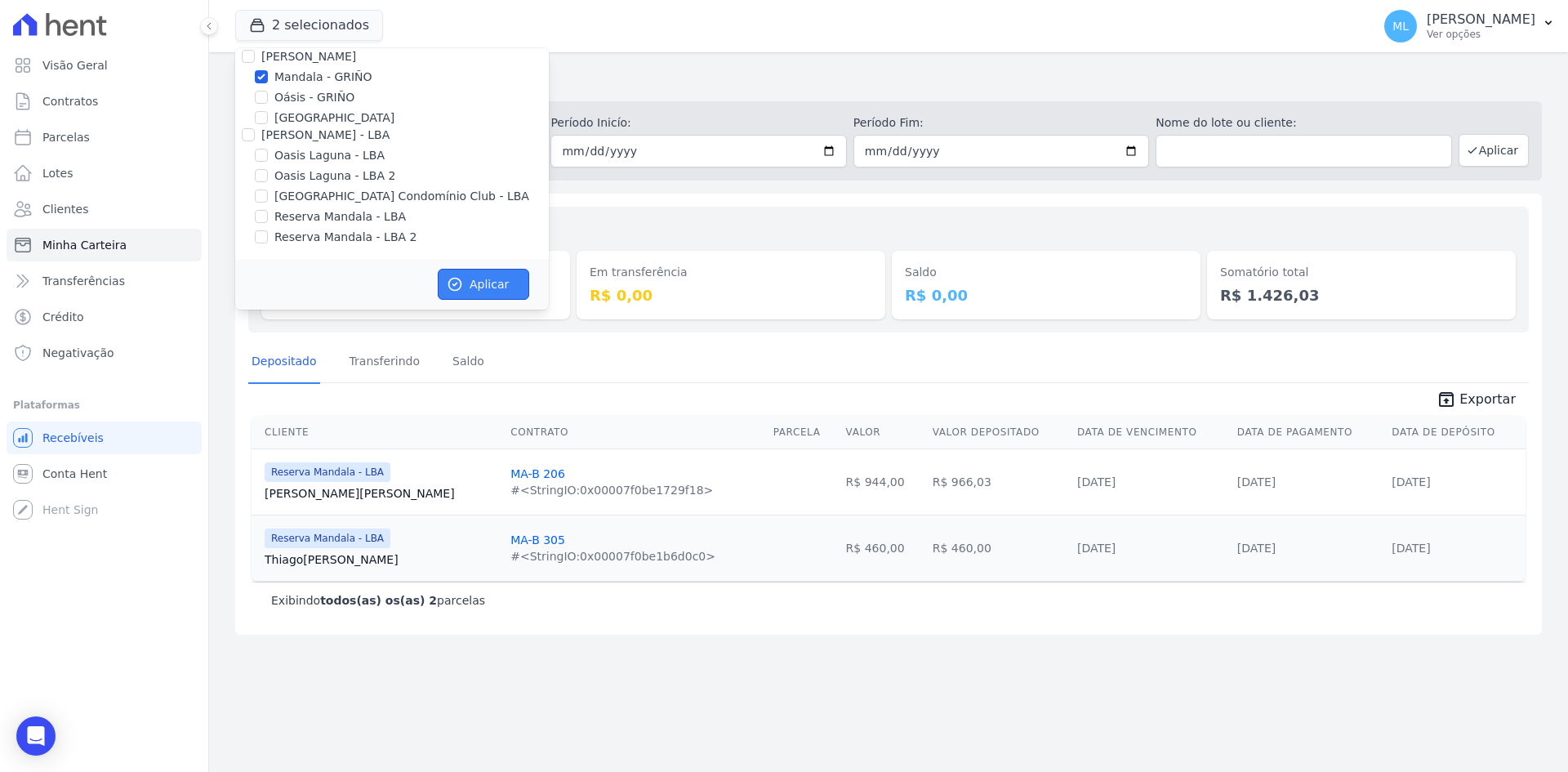
click at [478, 286] on button "Aplicar" at bounding box center [483, 284] width 92 height 31
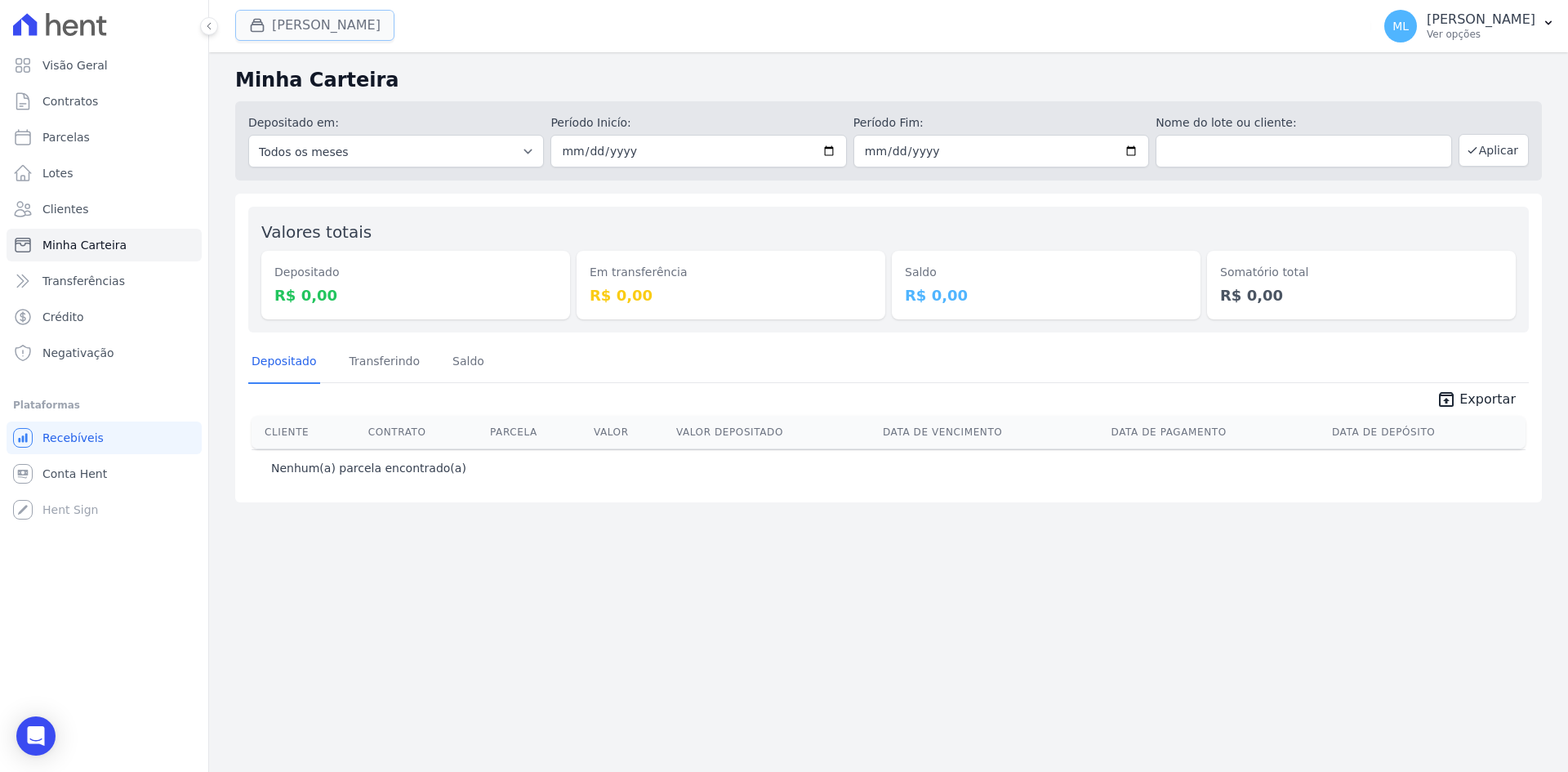
click at [338, 27] on button "Mandala Griño" at bounding box center [314, 25] width 159 height 31
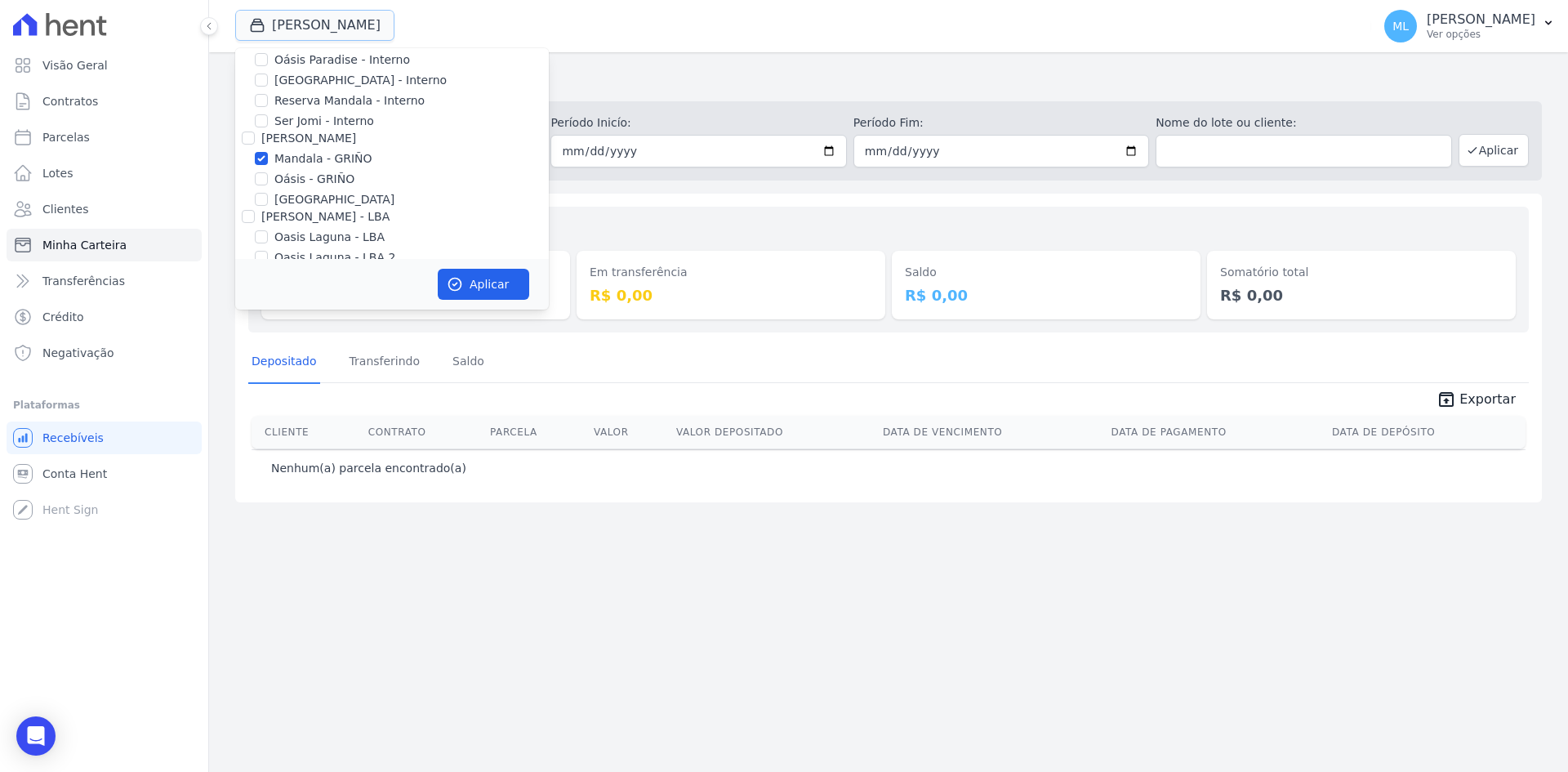
scroll to position [47, 0]
click at [295, 241] on label "Mandala - GRIÑO" at bounding box center [324, 240] width 98 height 17
click at [268, 241] on input "Mandala - GRIÑO" at bounding box center [261, 240] width 13 height 13
checkbox input "false"
click at [306, 177] on label "Reserva Mandala - Interno" at bounding box center [350, 182] width 150 height 17
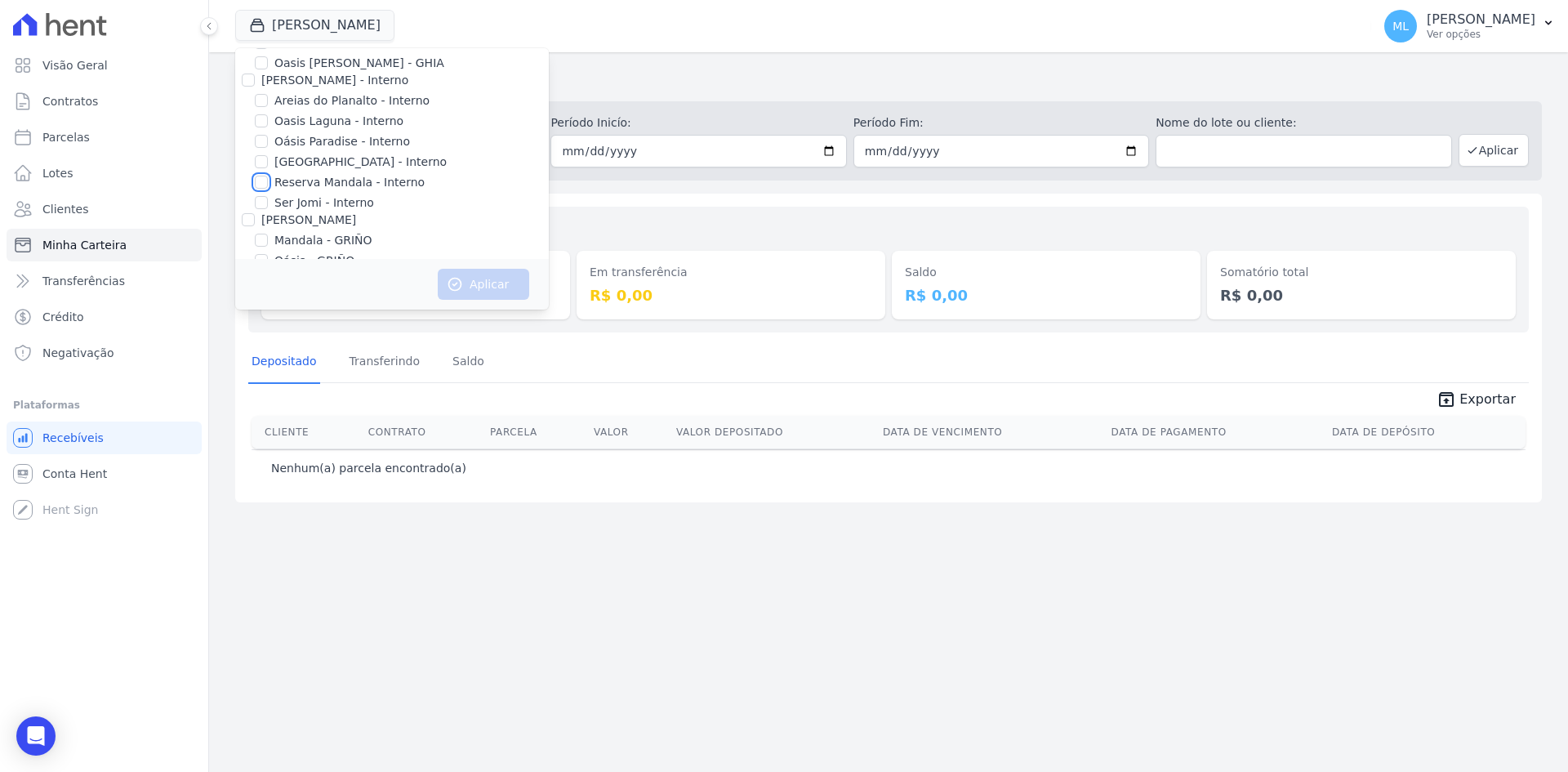
click at [268, 177] on input "Reserva Mandala - Interno" at bounding box center [261, 182] width 13 height 13
checkbox input "true"
click at [485, 282] on button "Aplicar" at bounding box center [483, 284] width 92 height 31
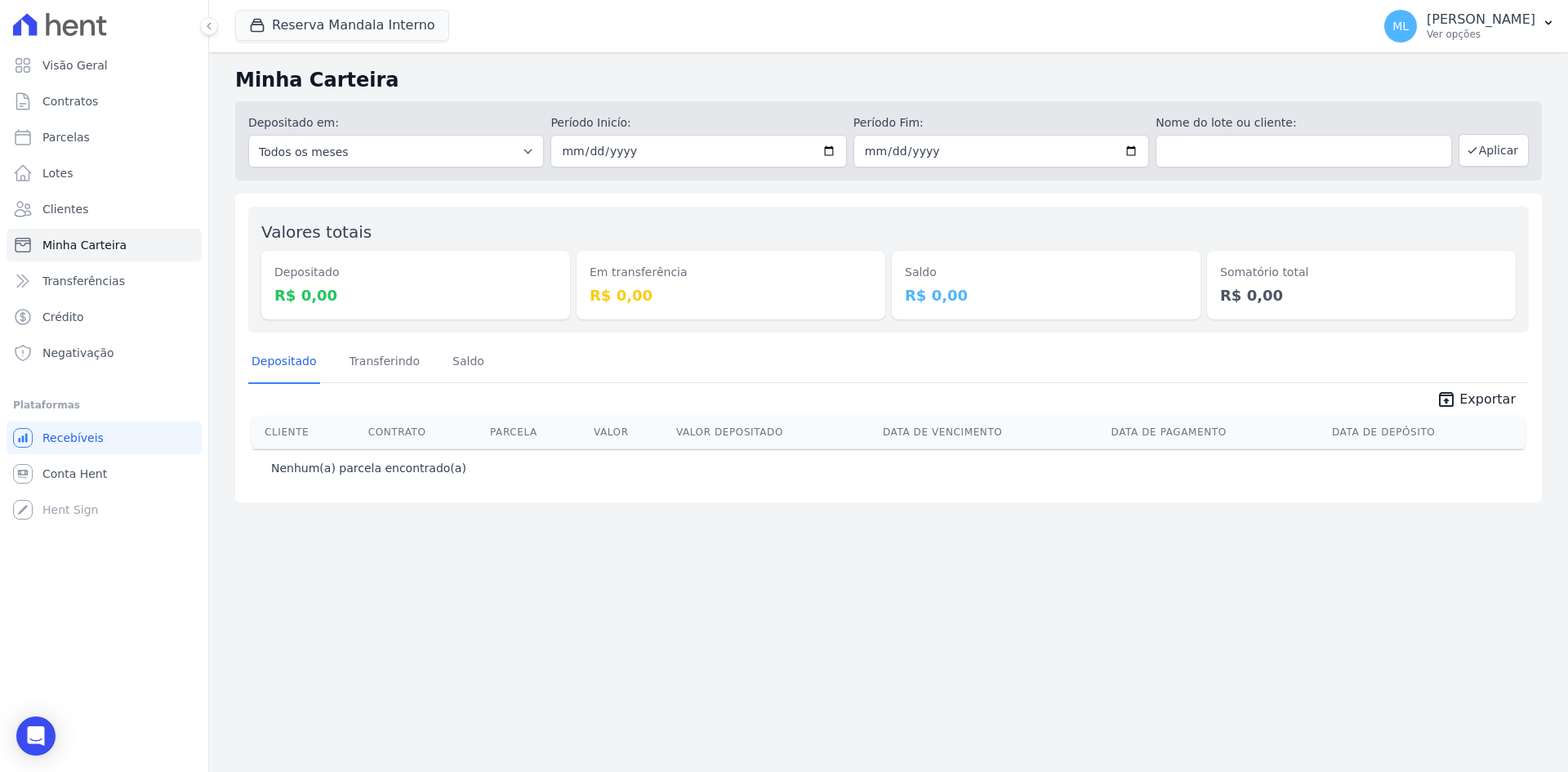
drag, startPoint x: 1002, startPoint y: 771, endPoint x: 1548, endPoint y: 226, distance: 771.5
click at [1548, 226] on div "Minha Carteira Depositado em: Todos os meses Maio/2024 Junho/2024 Julho/2024 Ag…" at bounding box center [888, 411] width 1359 height 719
